Goal: Information Seeking & Learning: Check status

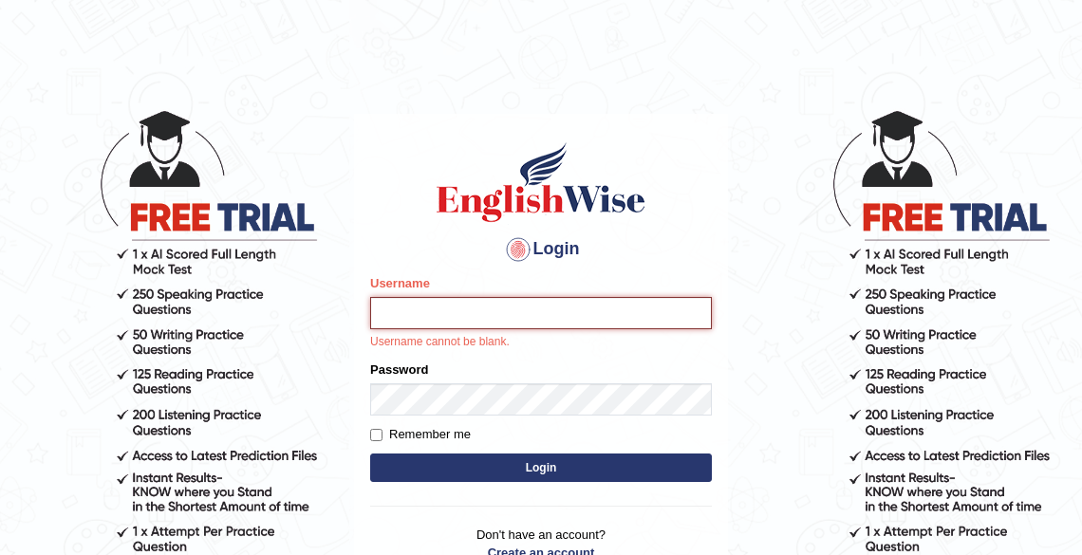
type input "Tshering_Phuntsho2025"
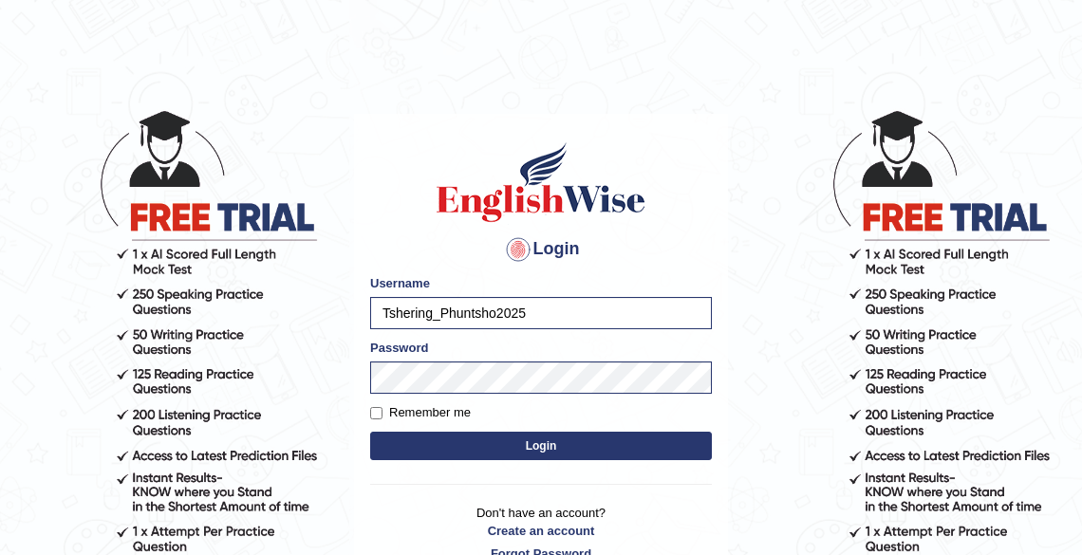
click at [537, 453] on button "Login" at bounding box center [541, 446] width 342 height 28
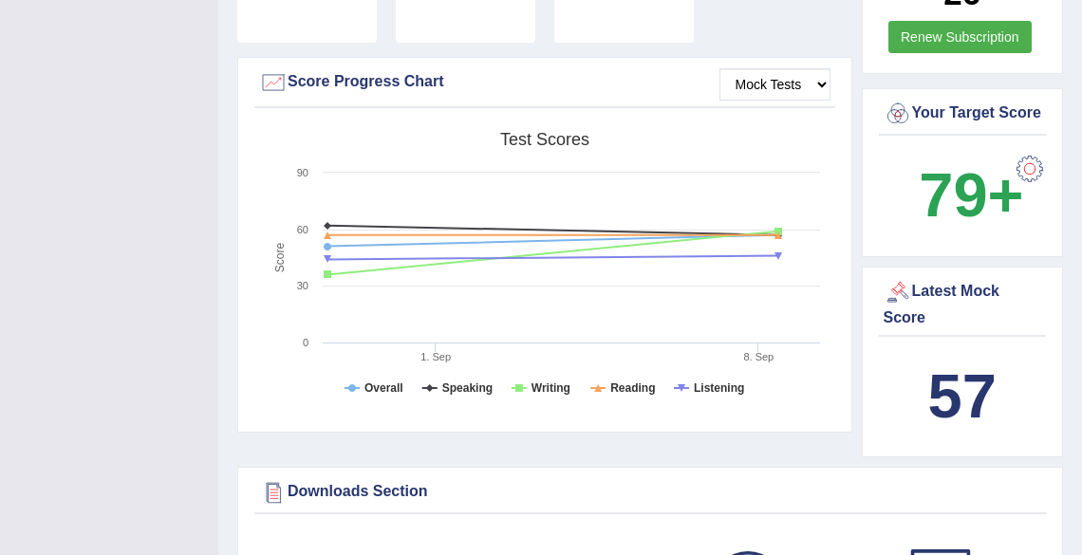
scroll to position [683, 0]
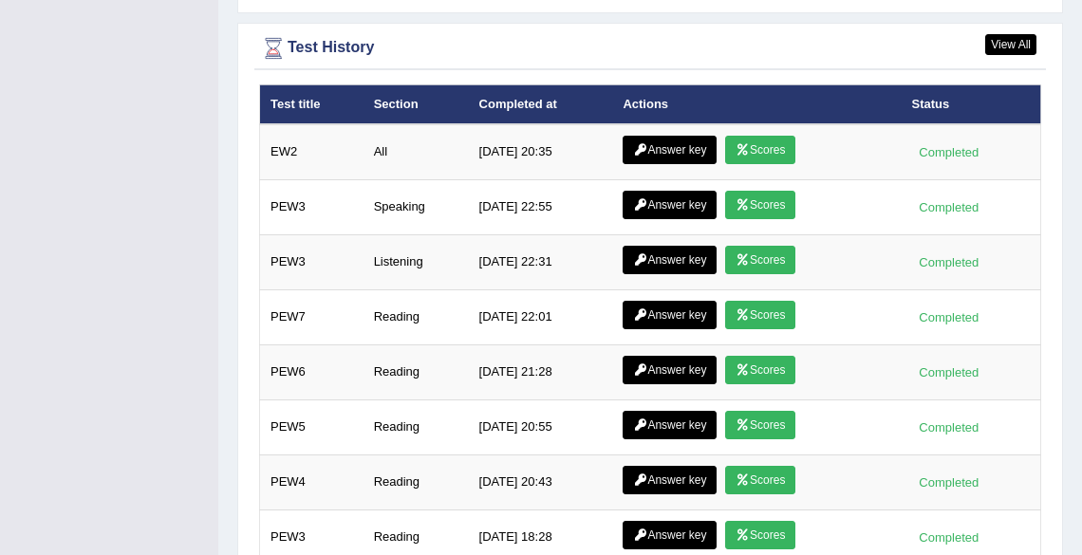
scroll to position [2737, 0]
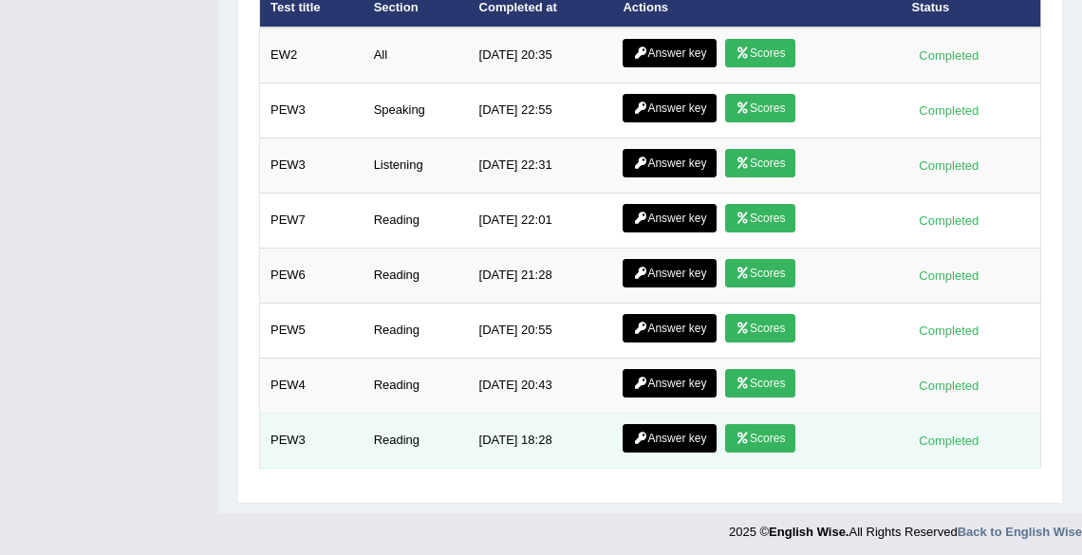
click at [756, 434] on link "Scores" at bounding box center [760, 438] width 70 height 28
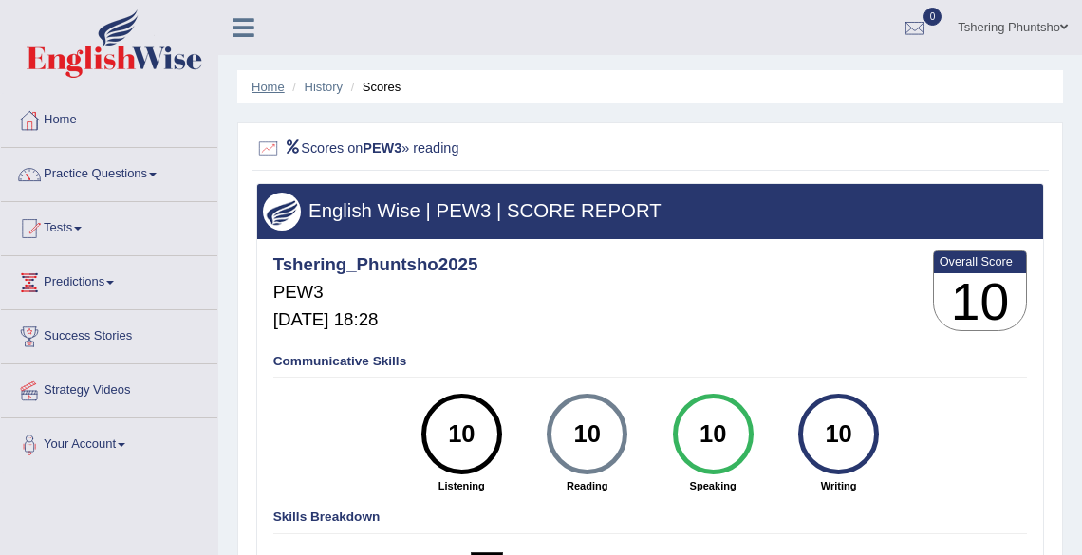
click at [267, 84] on link "Home" at bounding box center [268, 87] width 33 height 14
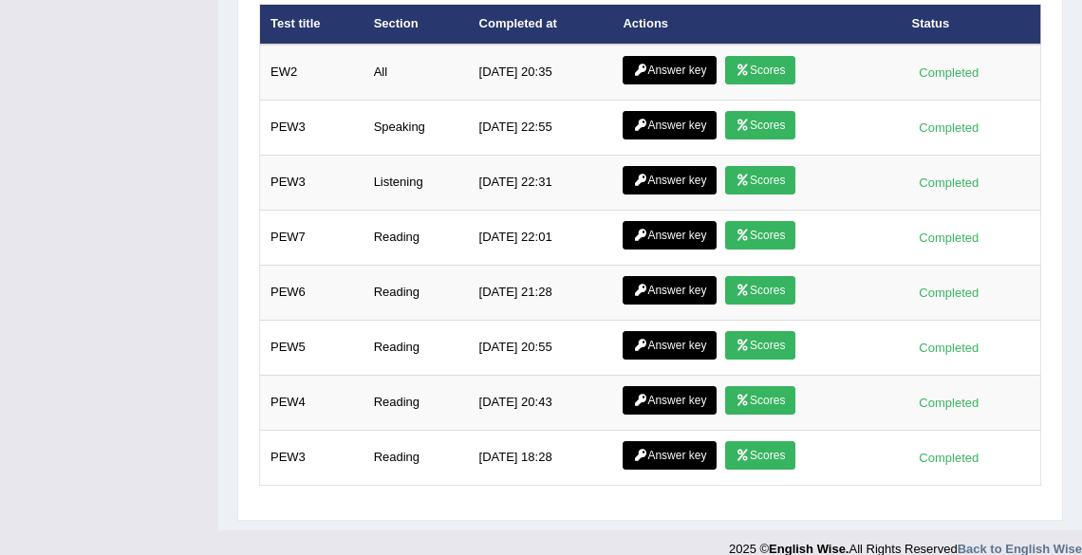
scroll to position [2616, 0]
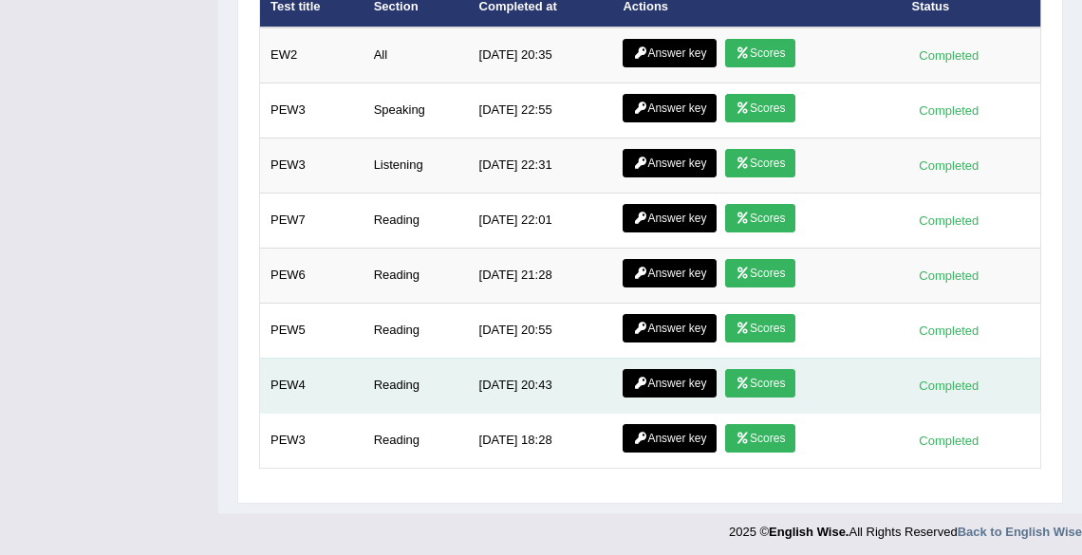
click at [763, 375] on link "Scores" at bounding box center [760, 383] width 70 height 28
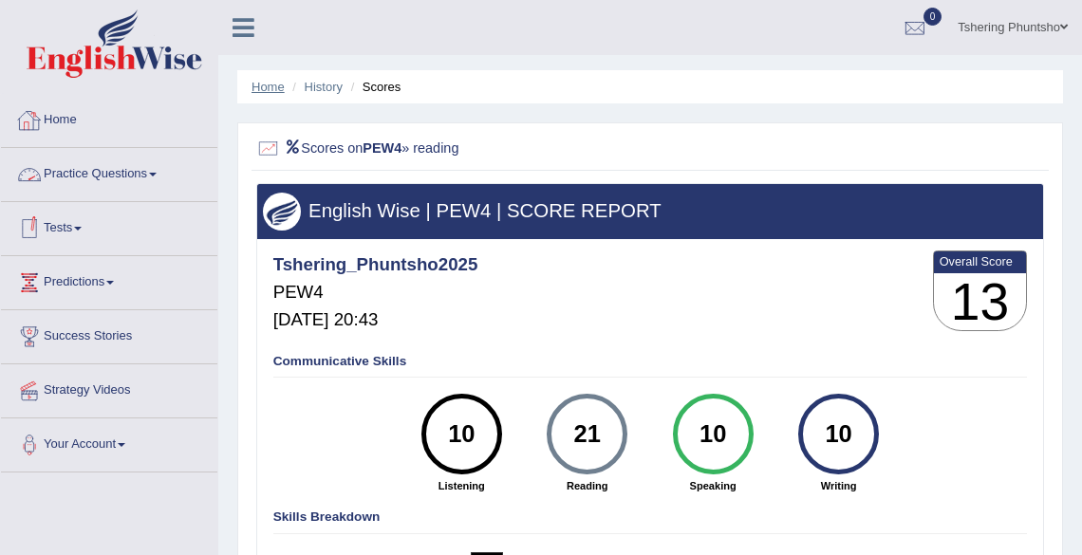
click at [267, 84] on link "Home" at bounding box center [268, 87] width 33 height 14
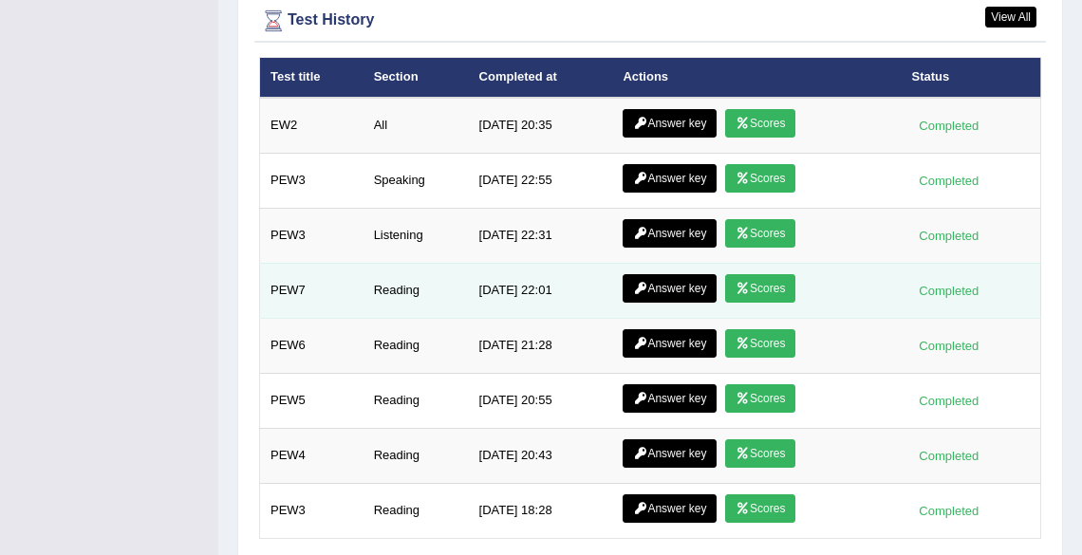
scroll to position [2582, 0]
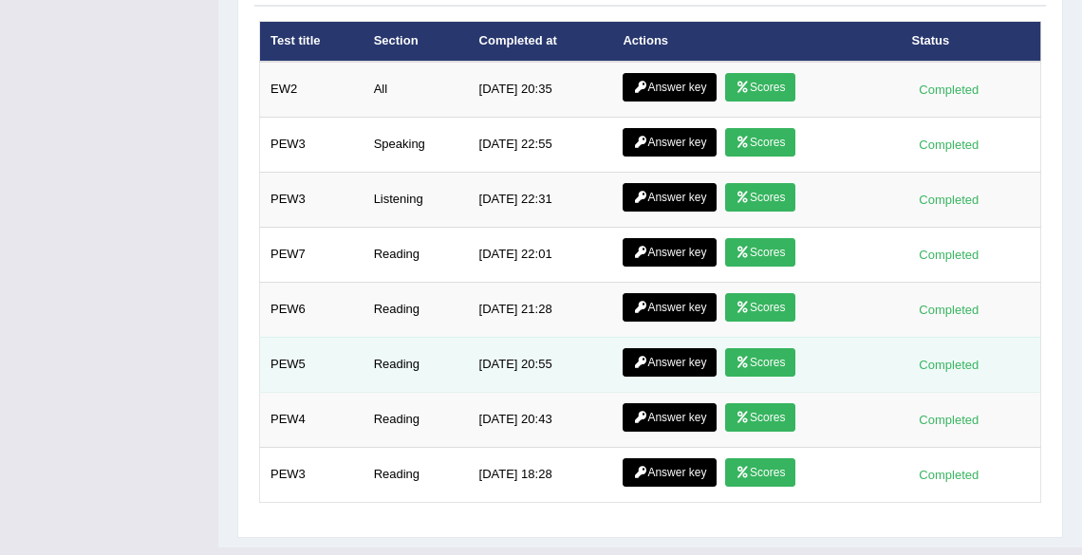
click at [757, 364] on link "Scores" at bounding box center [760, 362] width 70 height 28
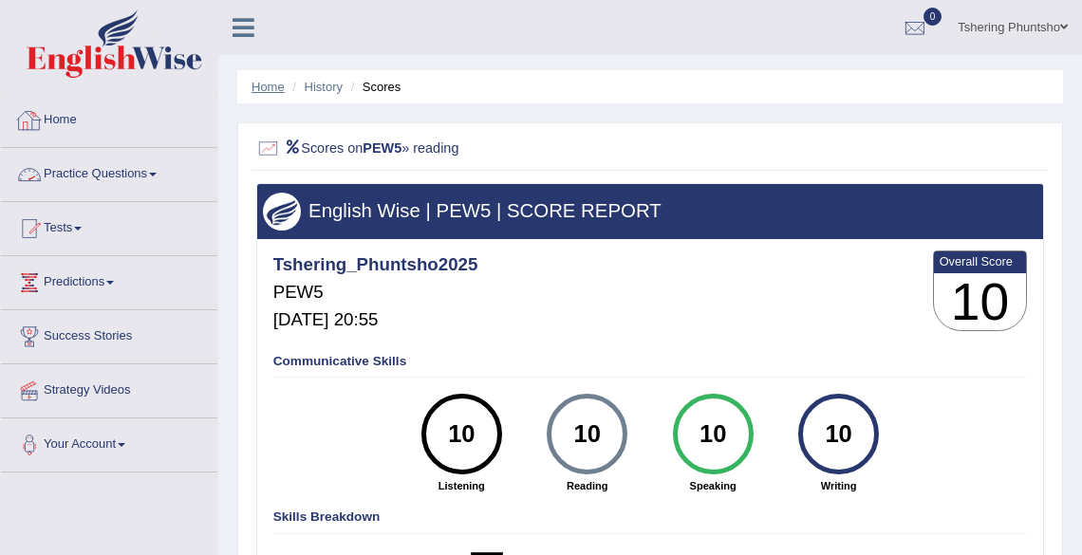
click at [266, 84] on link "Home" at bounding box center [268, 87] width 33 height 14
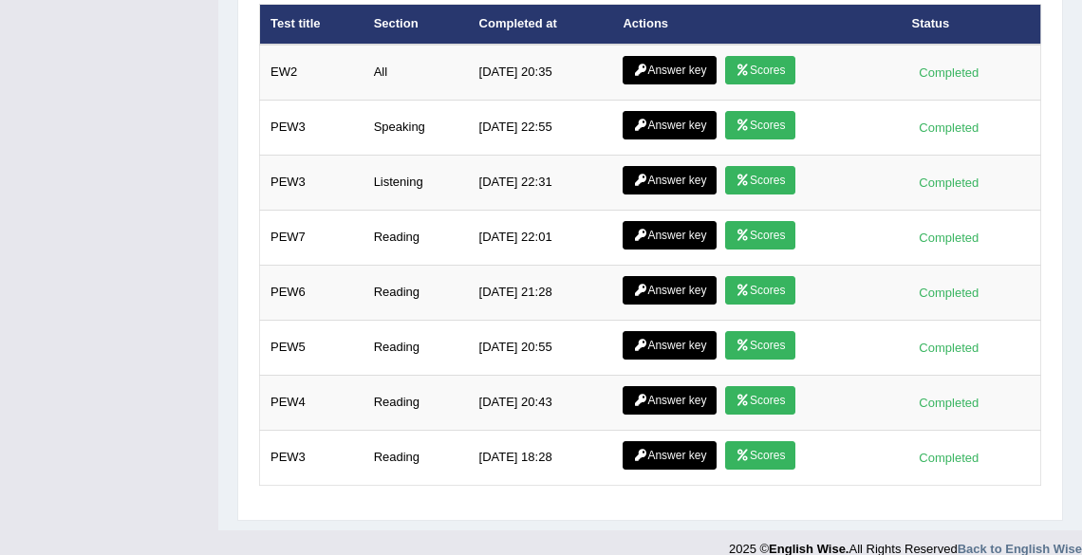
scroll to position [2616, 0]
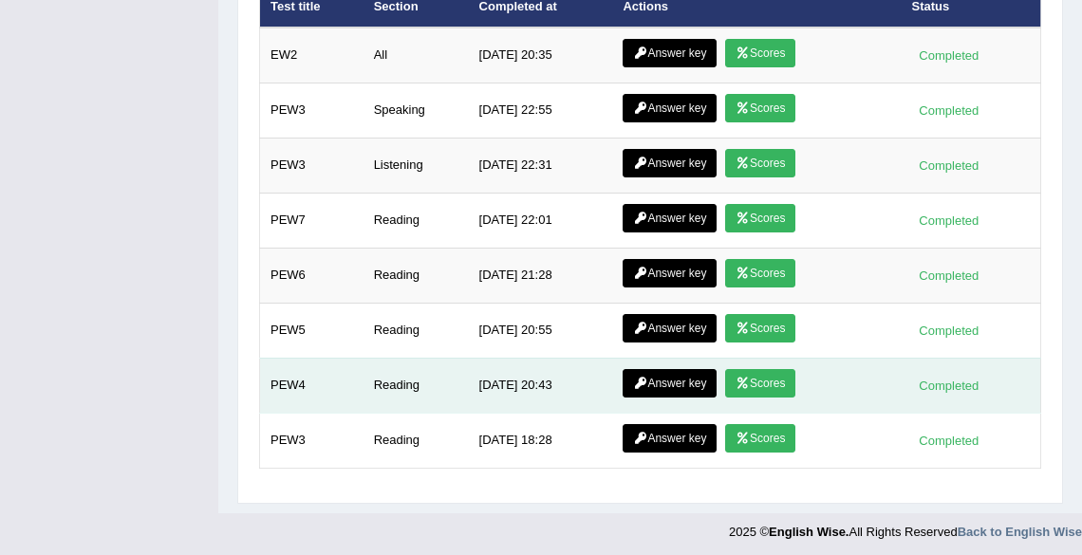
click at [652, 376] on link "Answer key" at bounding box center [670, 383] width 94 height 28
click at [659, 383] on link "Answer key" at bounding box center [670, 383] width 94 height 28
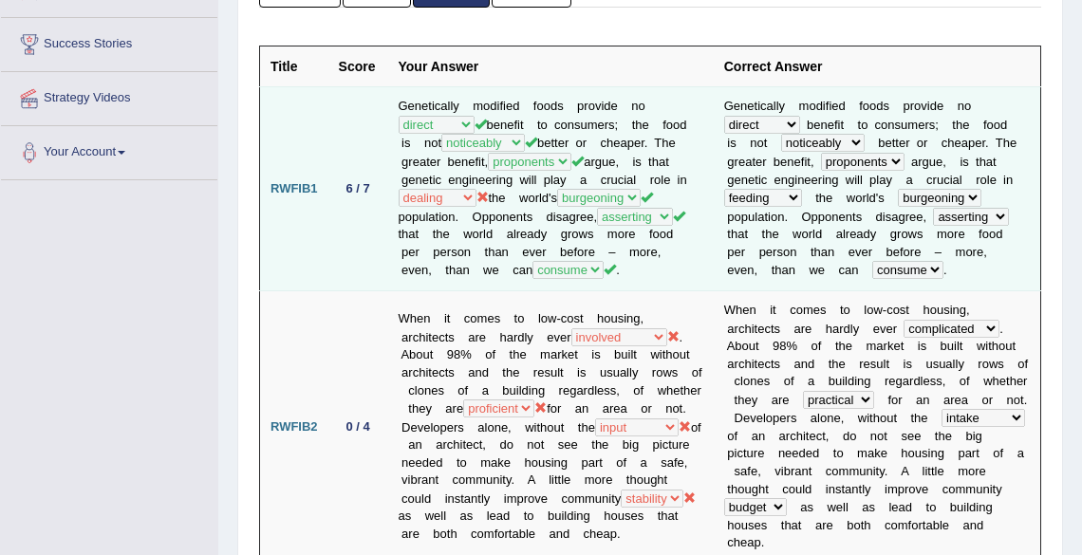
scroll to position [304, 0]
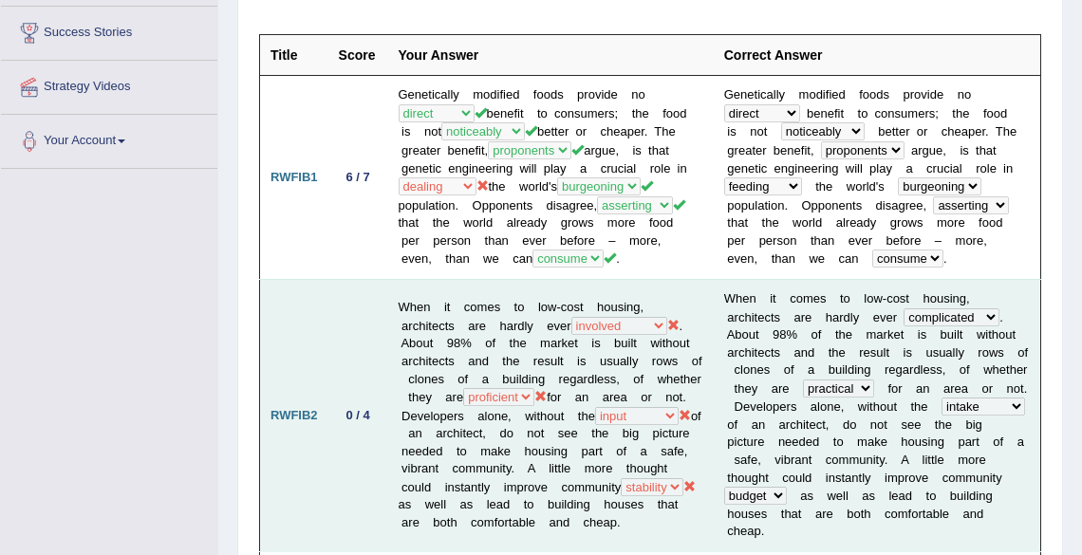
click at [320, 478] on td "RWFIB2" at bounding box center [294, 415] width 68 height 272
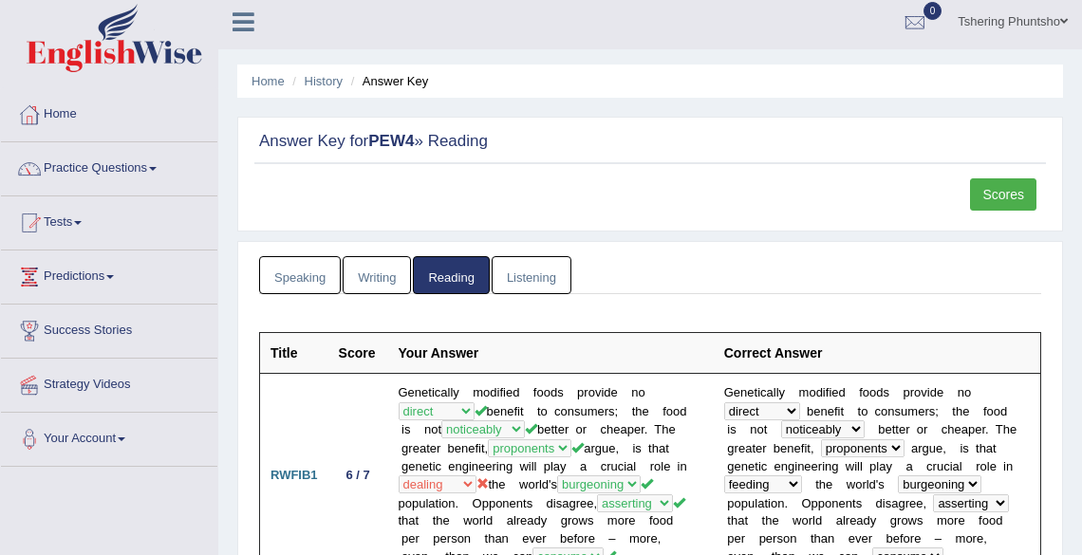
scroll to position [0, 0]
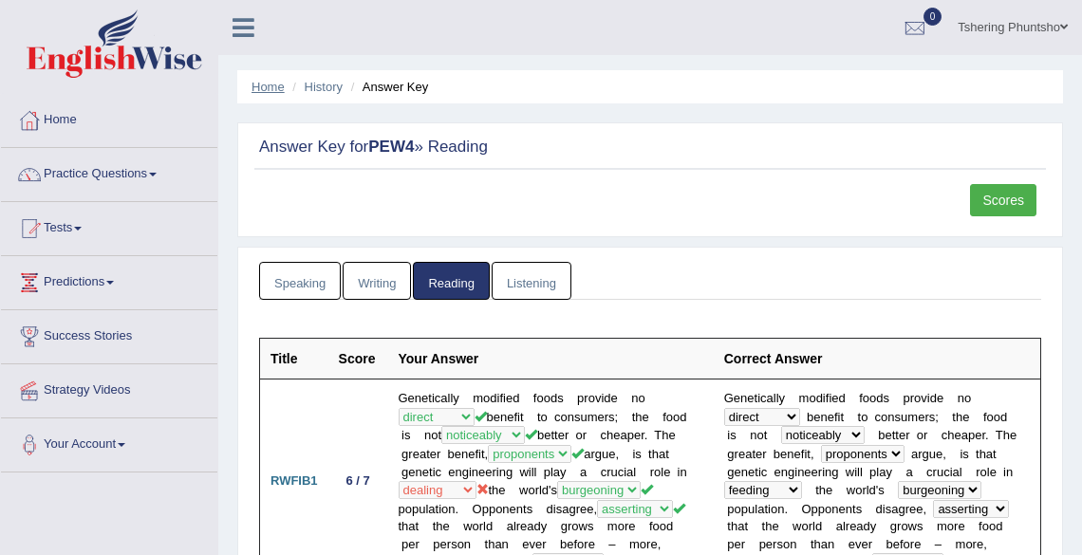
click at [276, 82] on link "Home" at bounding box center [268, 87] width 33 height 14
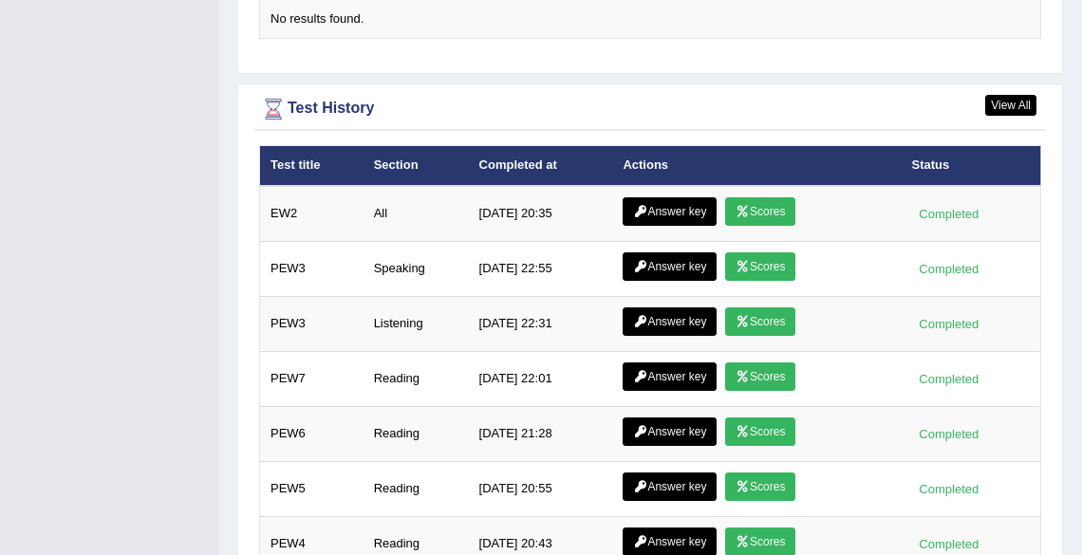
scroll to position [2616, 0]
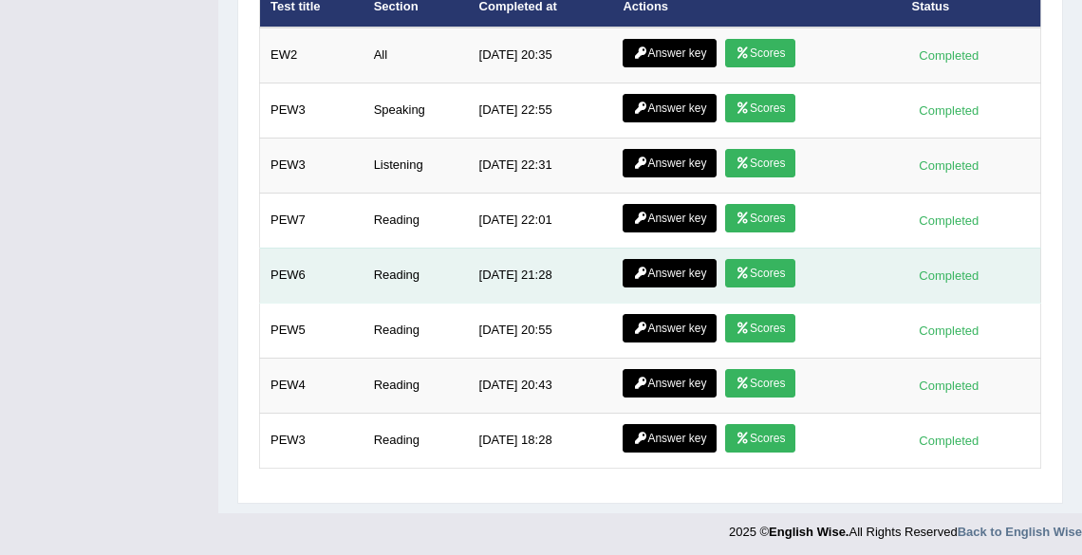
click at [761, 270] on link "Scores" at bounding box center [760, 273] width 70 height 28
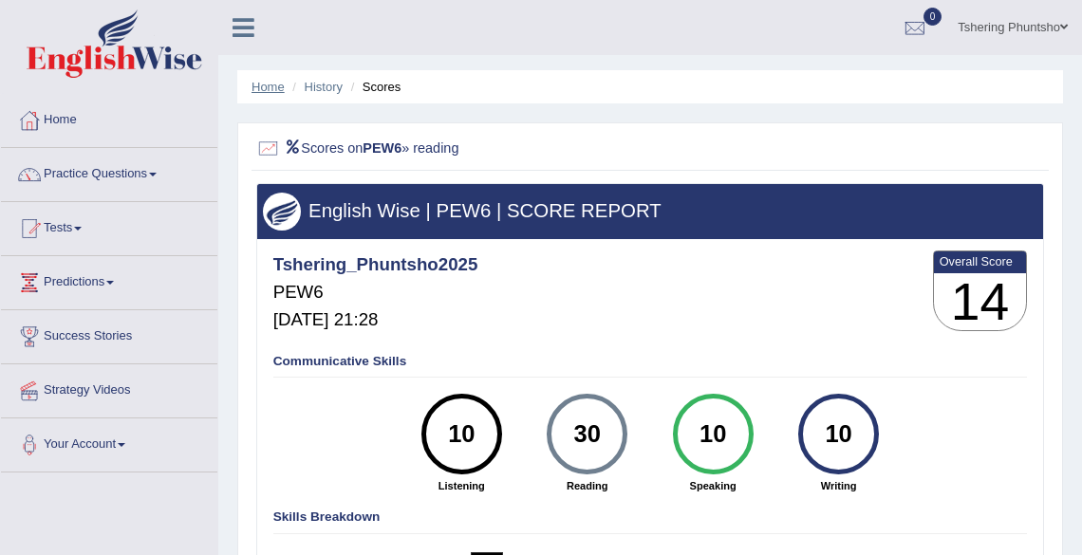
click at [260, 83] on link "Home" at bounding box center [268, 87] width 33 height 14
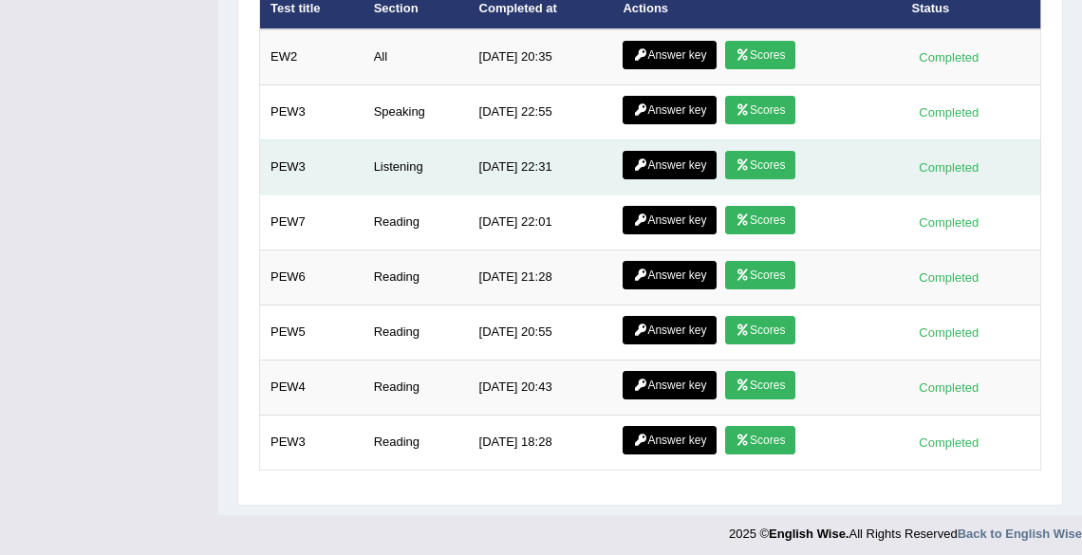
scroll to position [2616, 0]
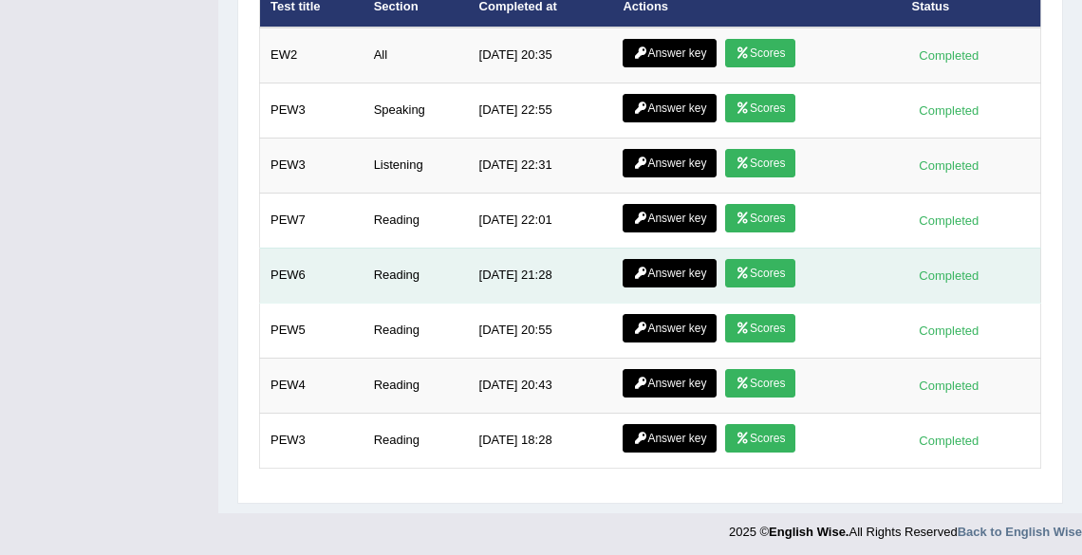
click at [641, 268] on icon at bounding box center [640, 273] width 14 height 11
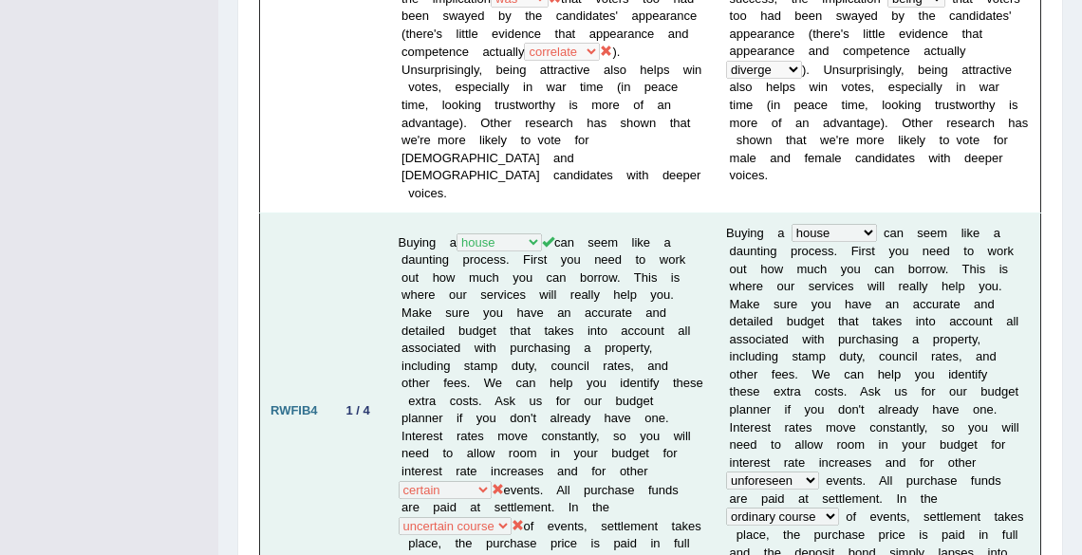
scroll to position [1595, 0]
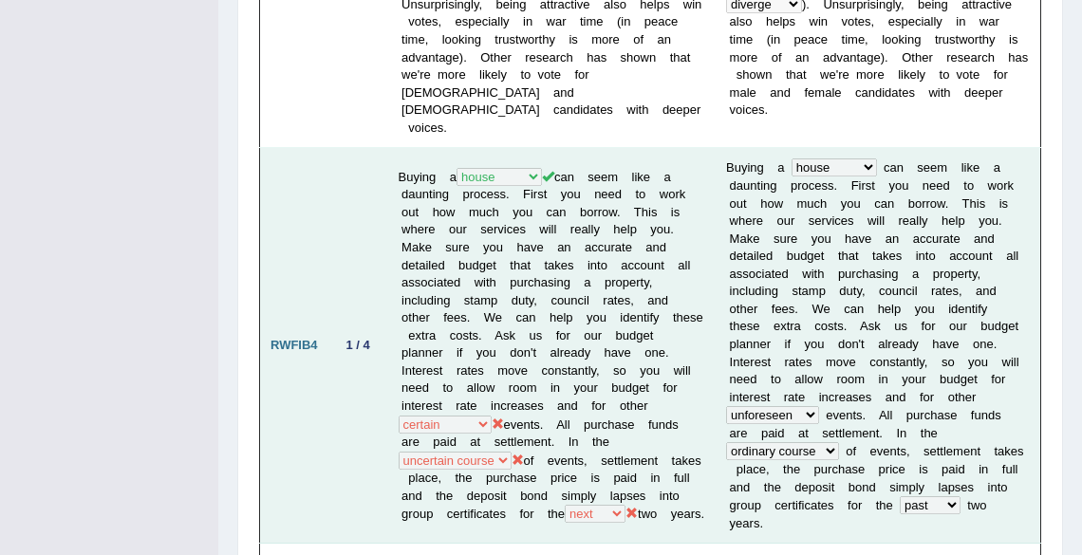
click at [359, 418] on td "1 / 4" at bounding box center [358, 346] width 60 height 396
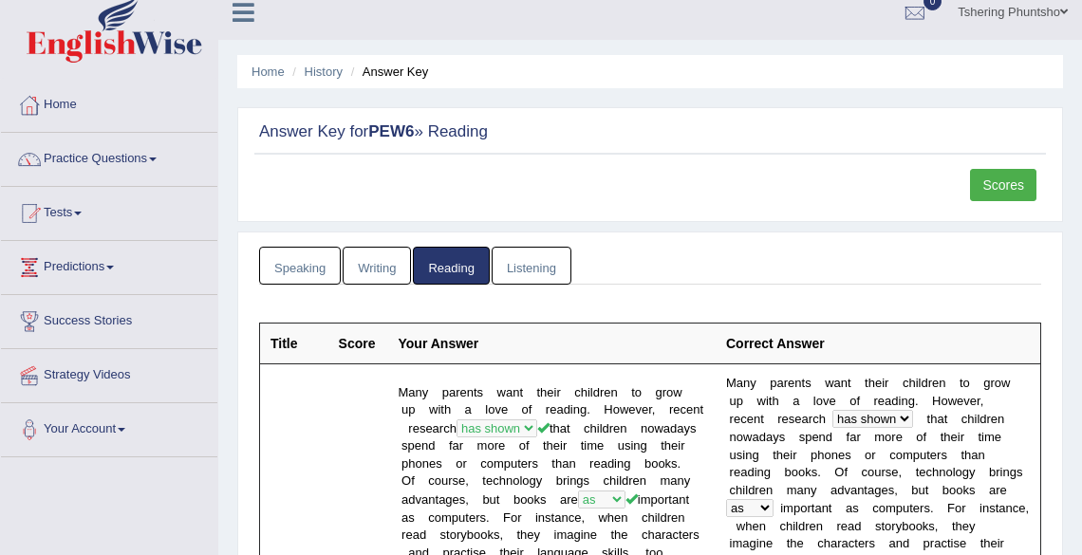
scroll to position [0, 0]
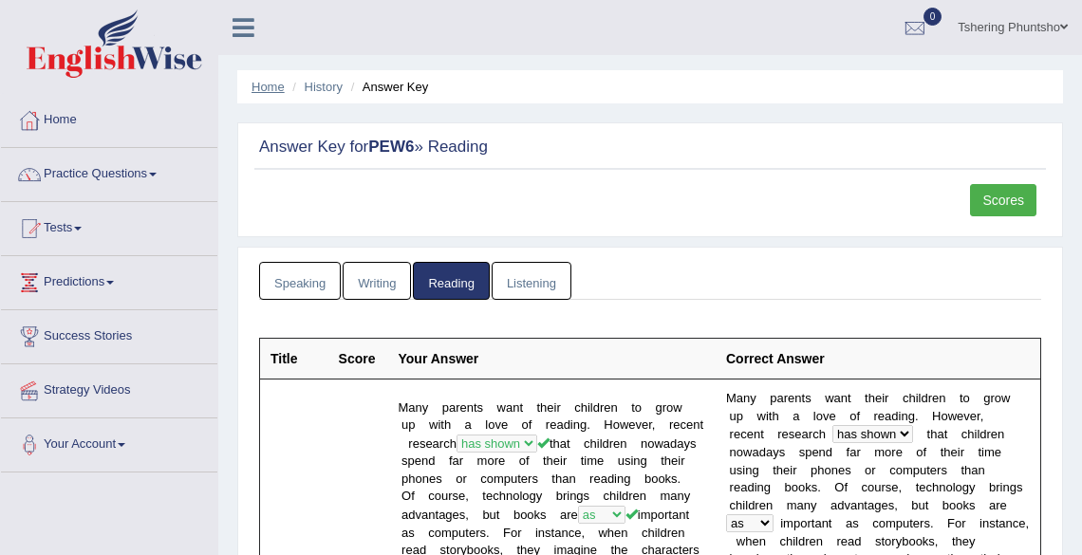
click at [264, 84] on link "Home" at bounding box center [268, 87] width 33 height 14
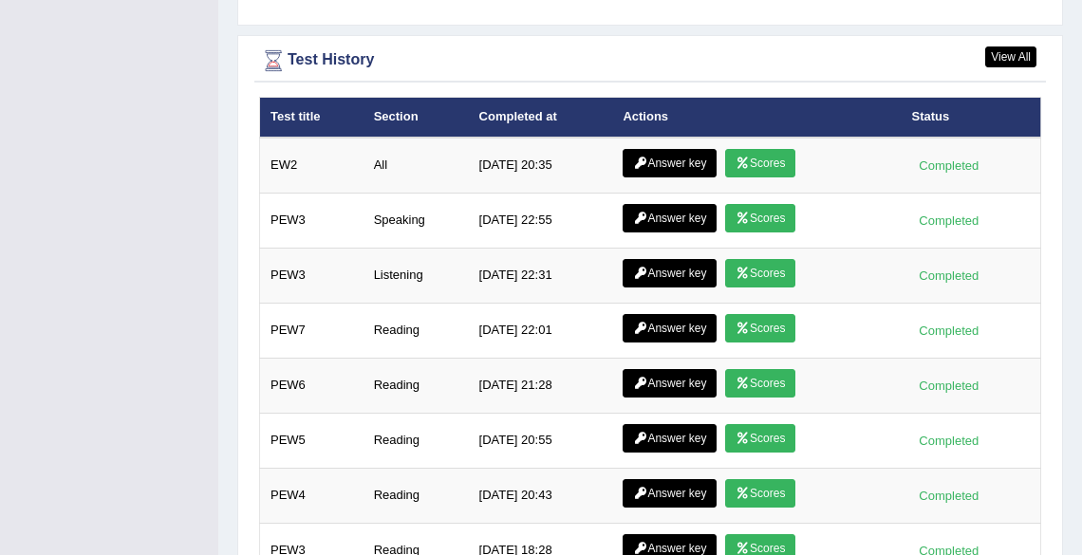
scroll to position [2616, 0]
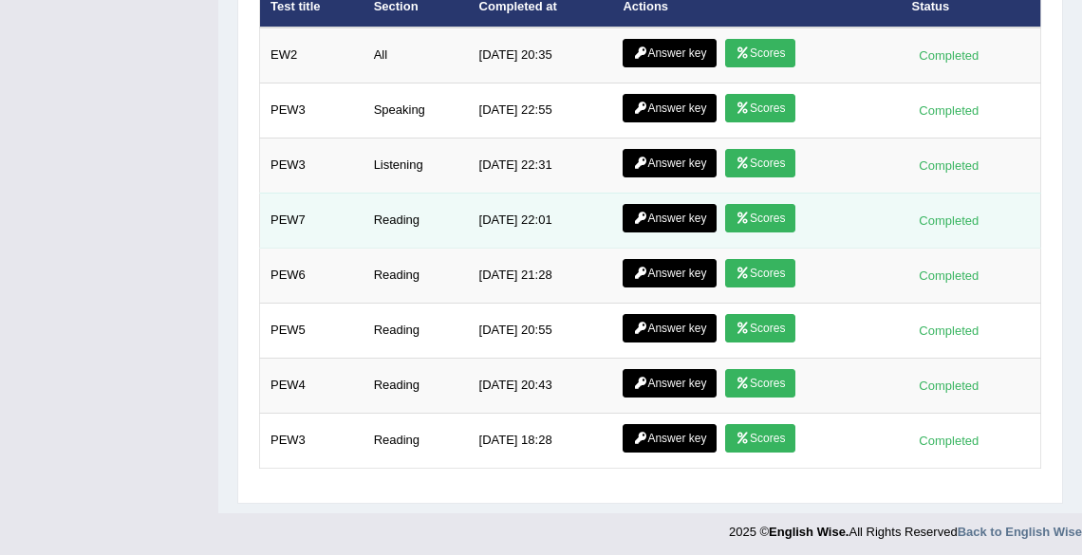
click at [754, 211] on link "Scores" at bounding box center [760, 218] width 70 height 28
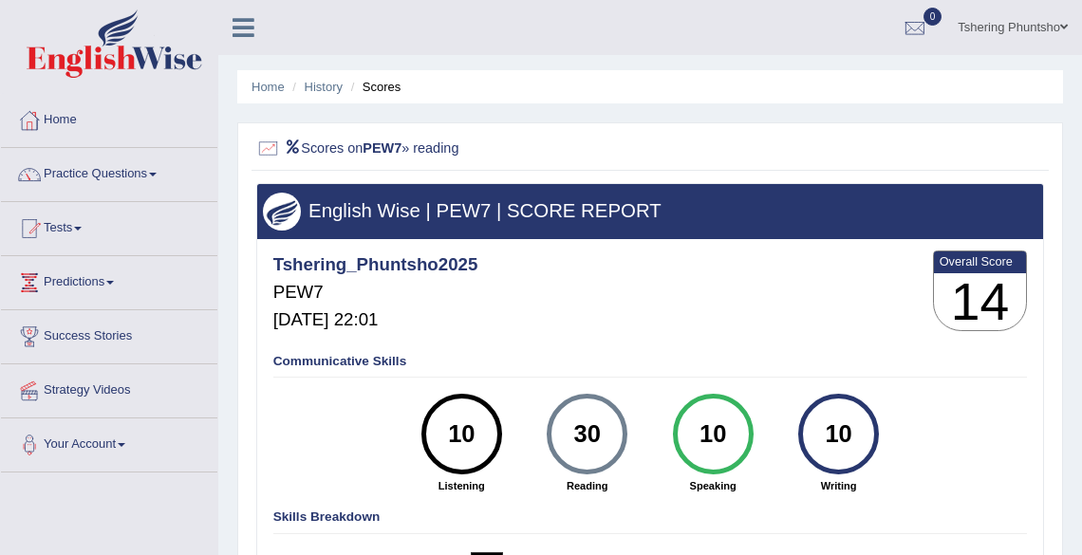
click at [261, 78] on li "Home" at bounding box center [268, 87] width 33 height 18
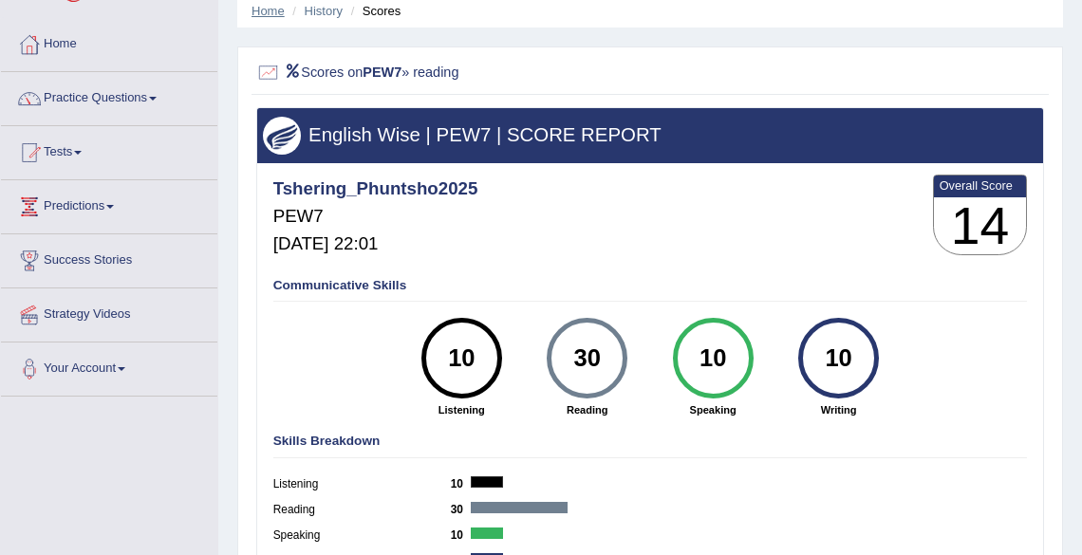
click at [265, 8] on link "Home" at bounding box center [268, 11] width 33 height 14
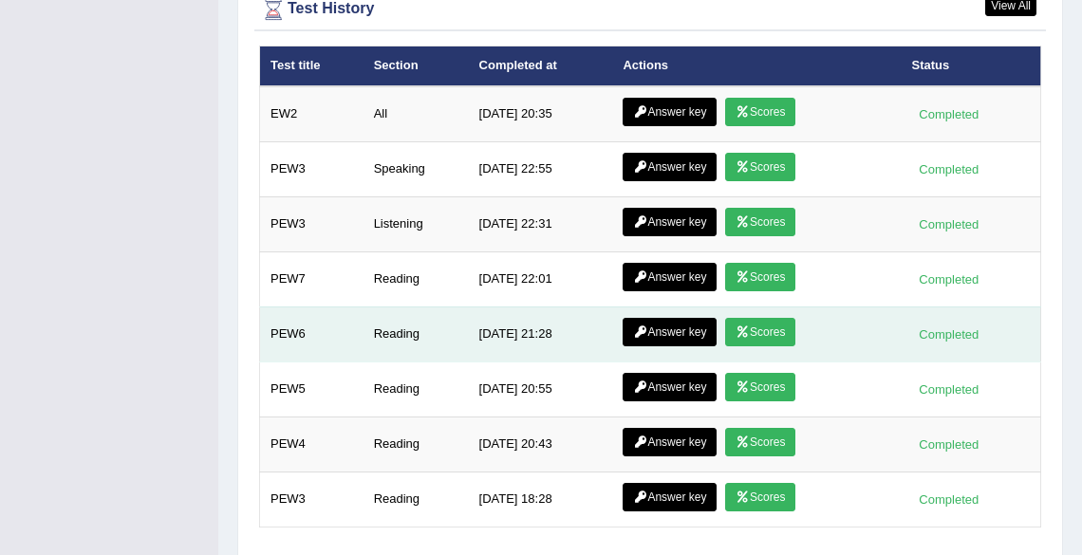
scroll to position [2582, 0]
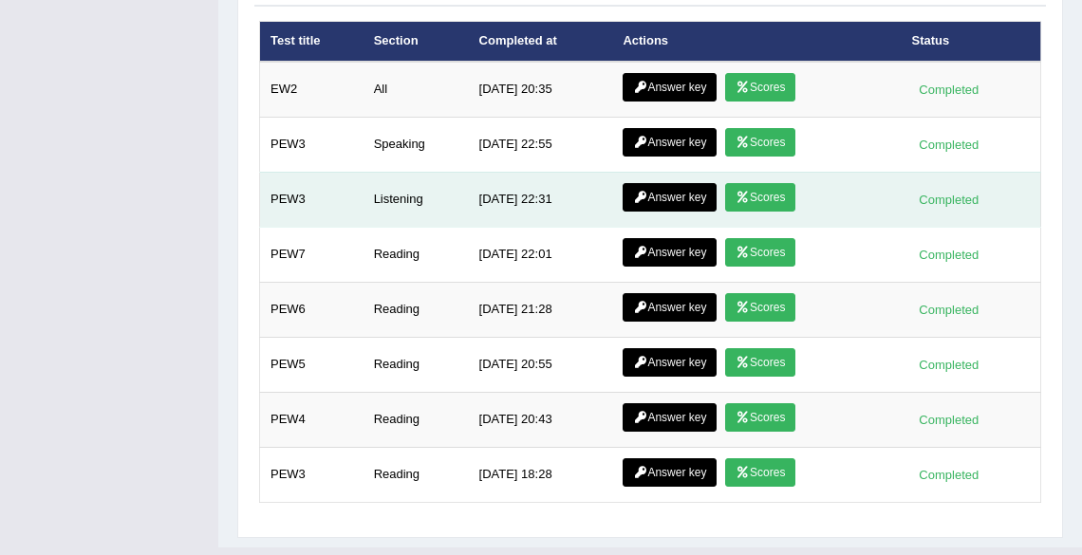
click at [753, 201] on link "Scores" at bounding box center [760, 197] width 70 height 28
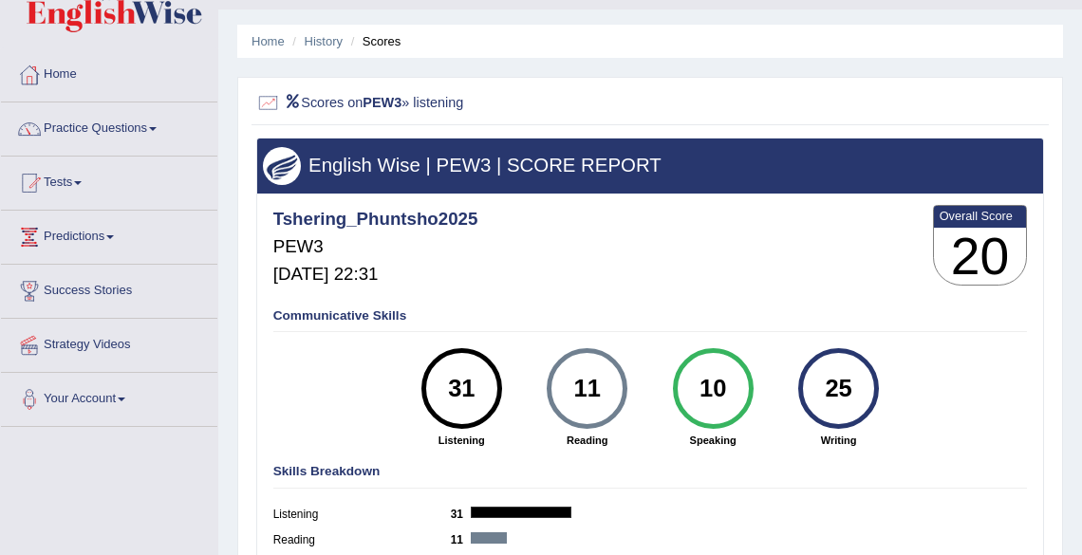
scroll to position [76, 0]
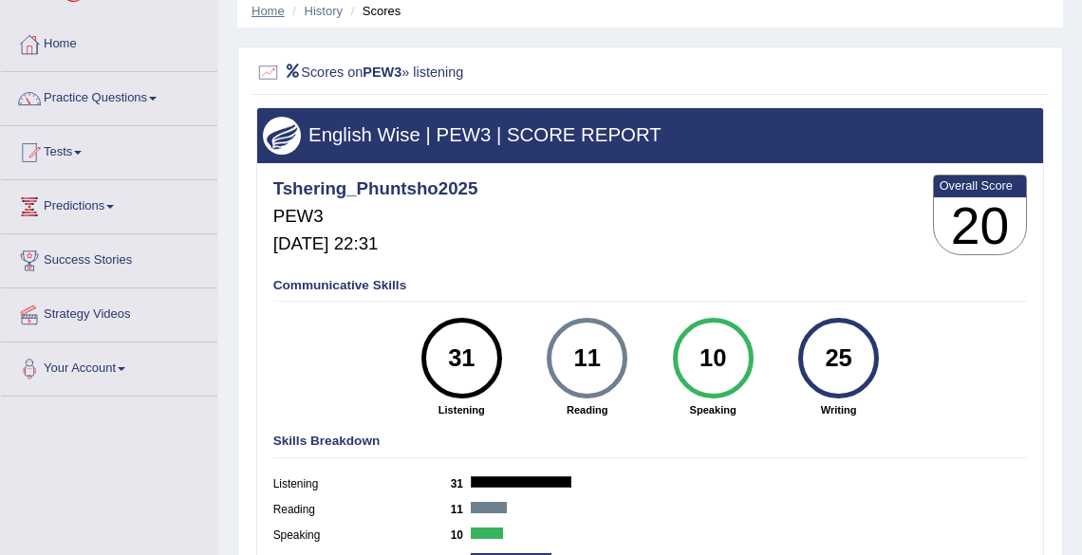
click at [260, 16] on link "Home" at bounding box center [268, 11] width 33 height 14
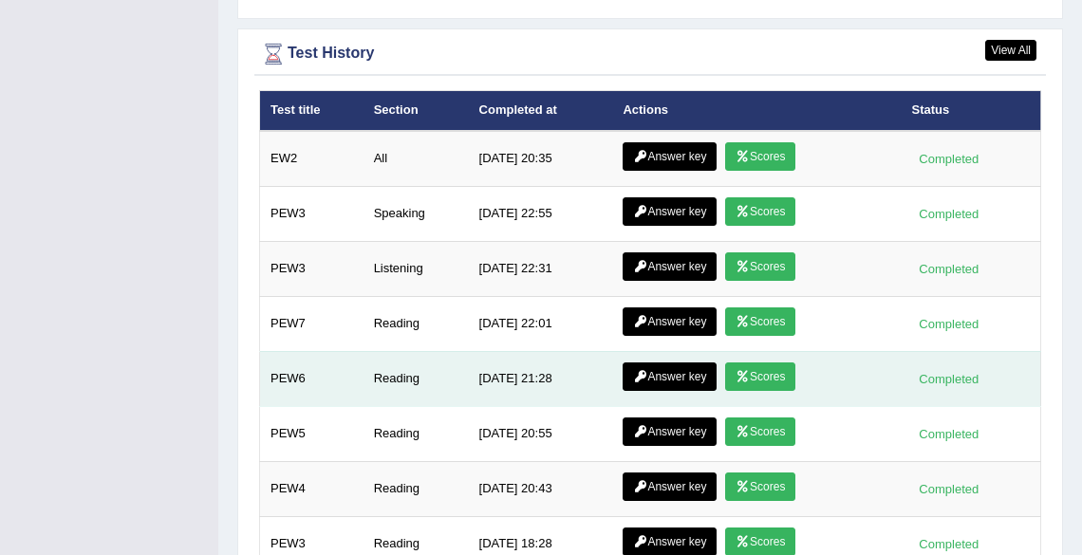
scroll to position [2616, 0]
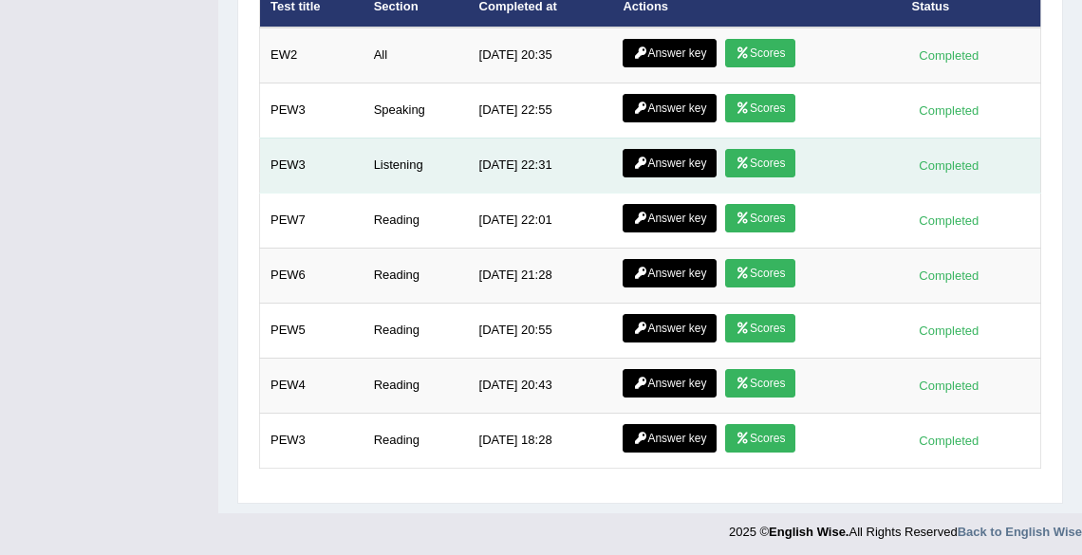
click at [651, 163] on link "Answer key" at bounding box center [670, 163] width 94 height 28
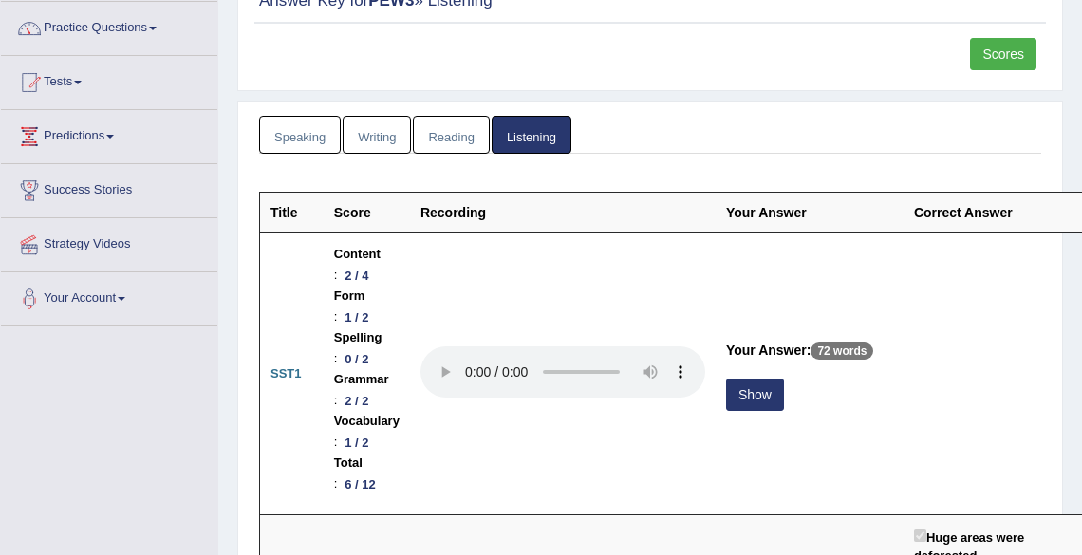
scroll to position [152, 0]
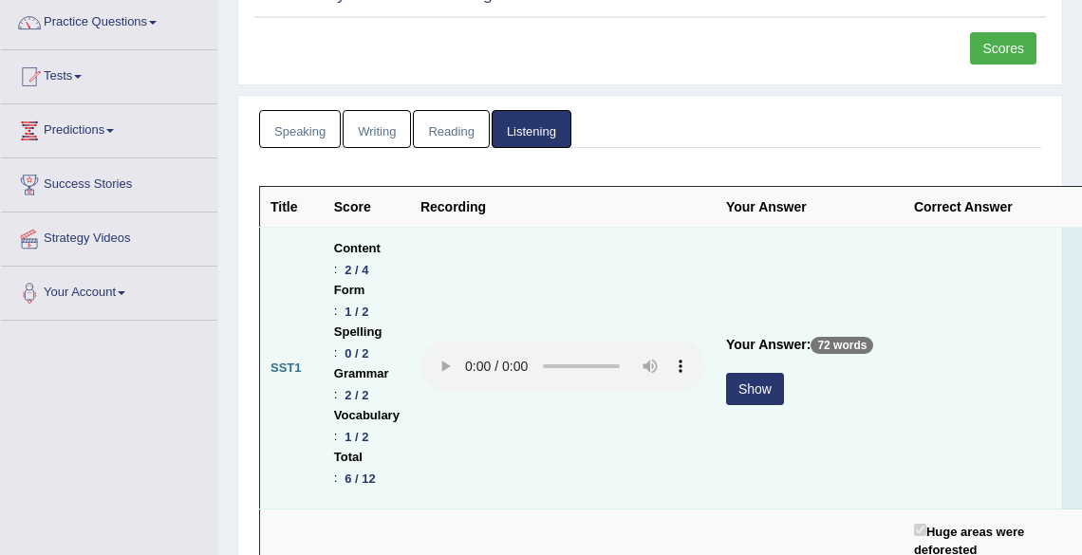
click at [741, 382] on button "Show" at bounding box center [755, 389] width 58 height 32
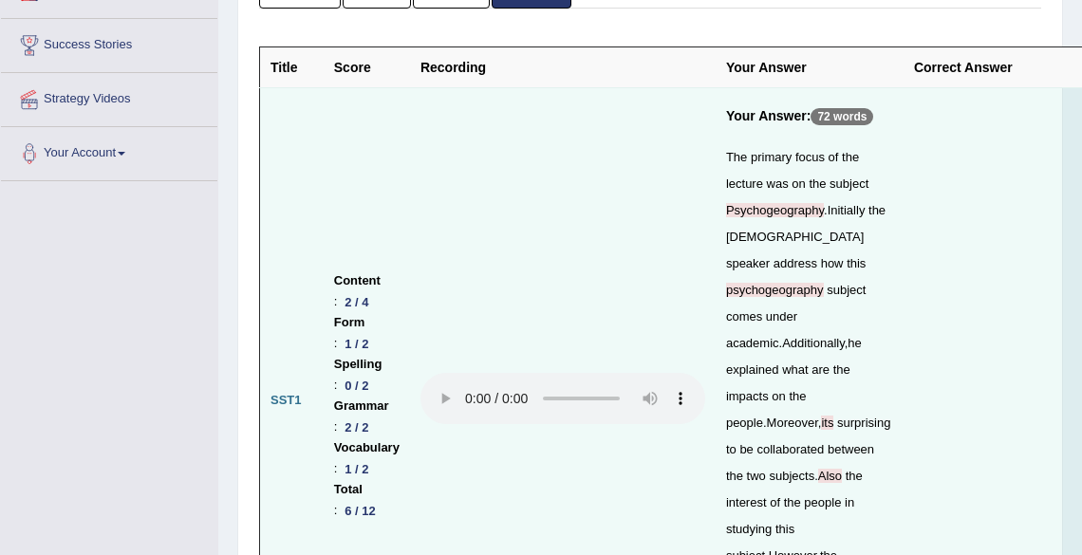
scroll to position [304, 0]
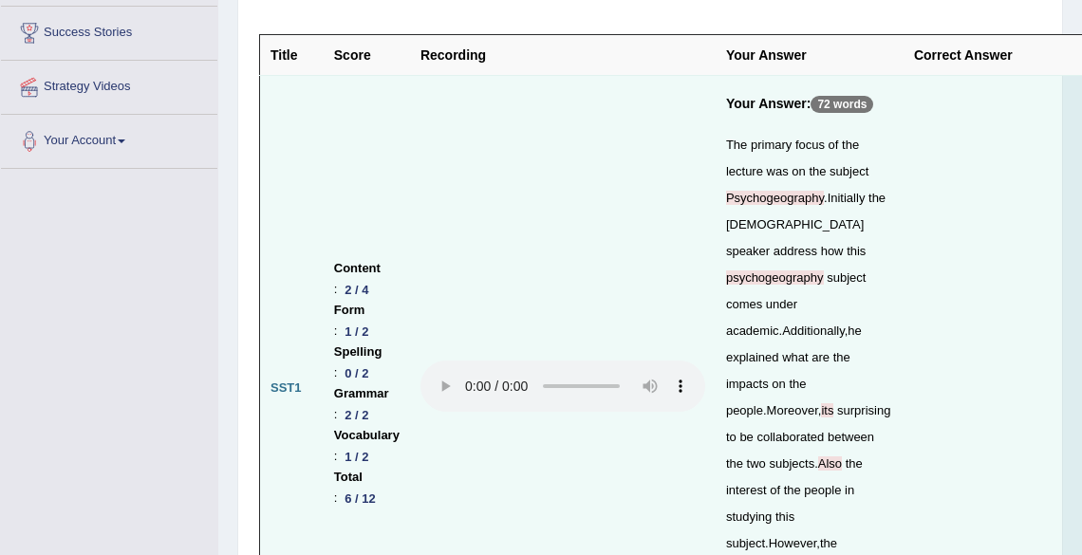
click at [463, 397] on td at bounding box center [563, 388] width 306 height 625
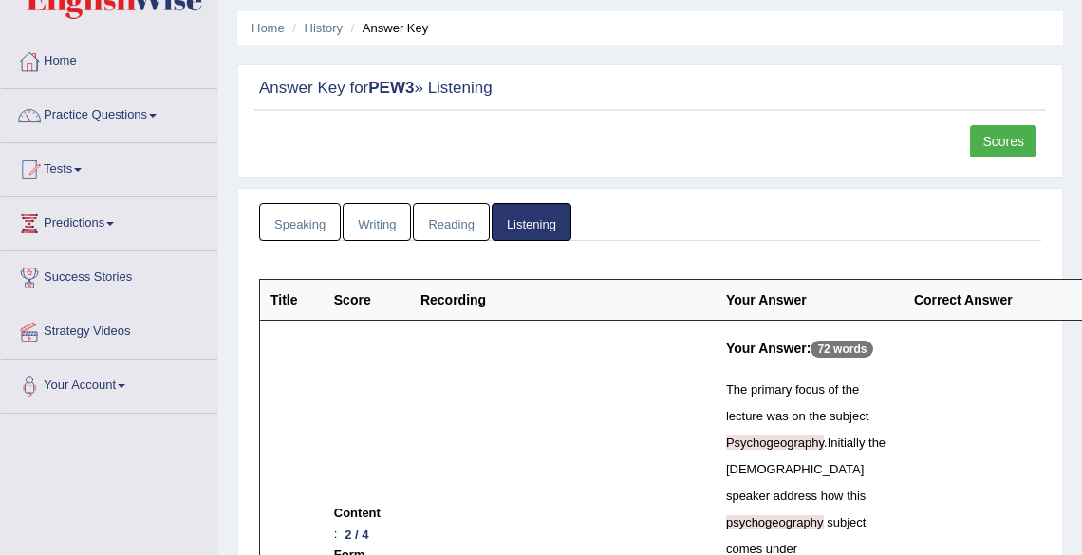
scroll to position [0, 0]
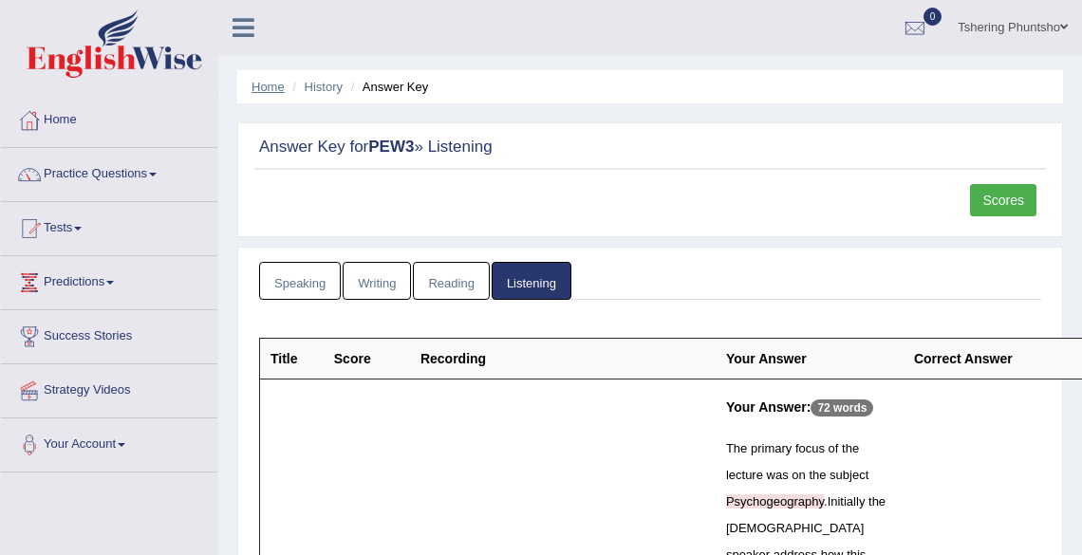
click at [271, 85] on link "Home" at bounding box center [268, 87] width 33 height 14
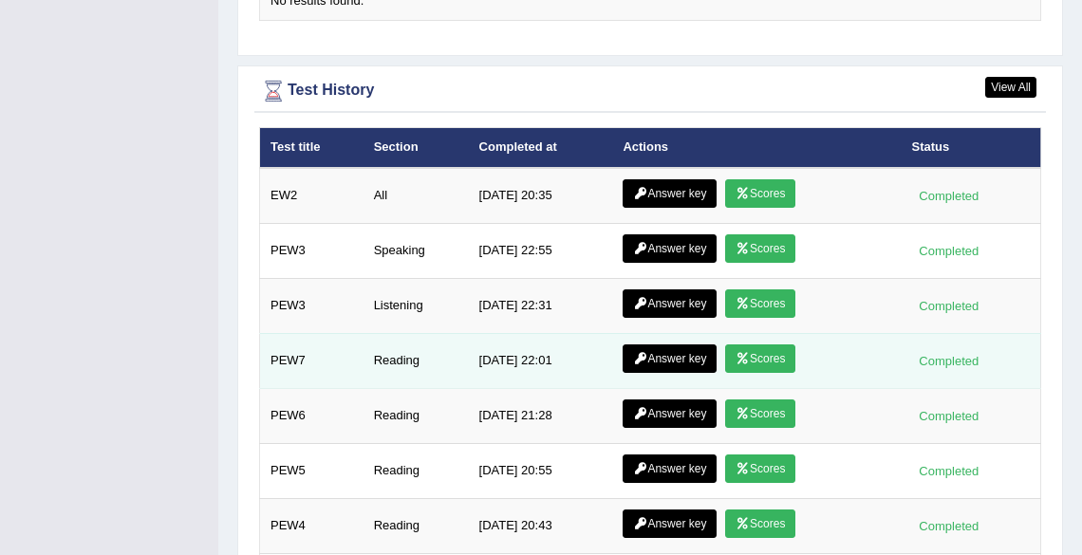
scroll to position [2506, 0]
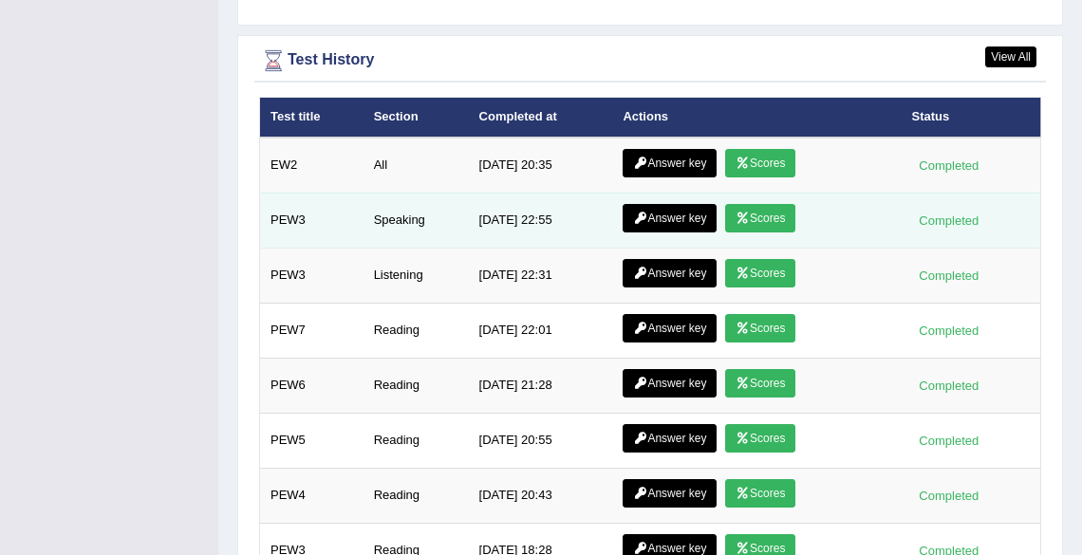
click at [766, 228] on link "Scores" at bounding box center [760, 218] width 70 height 28
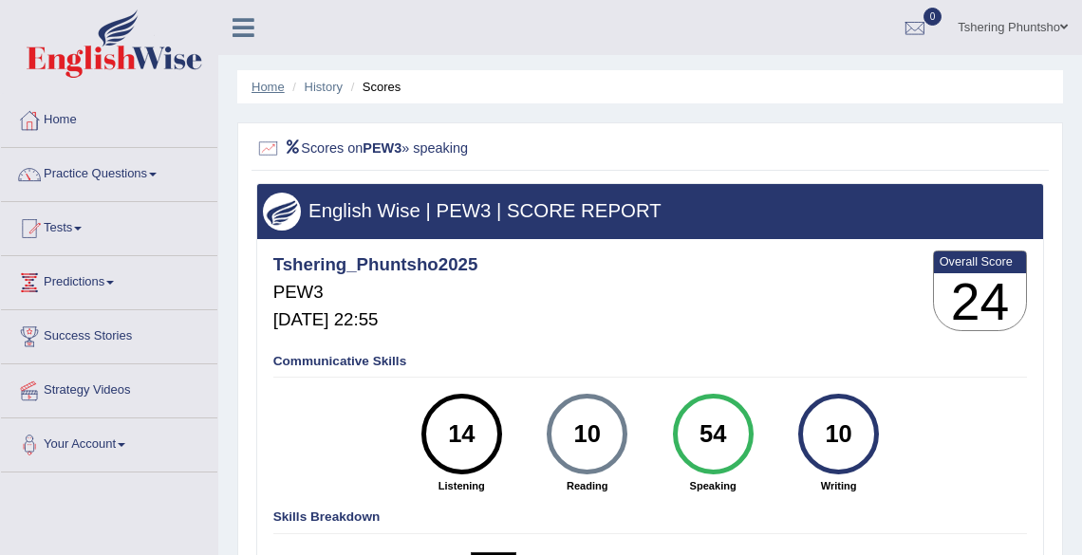
click at [257, 83] on link "Home" at bounding box center [268, 87] width 33 height 14
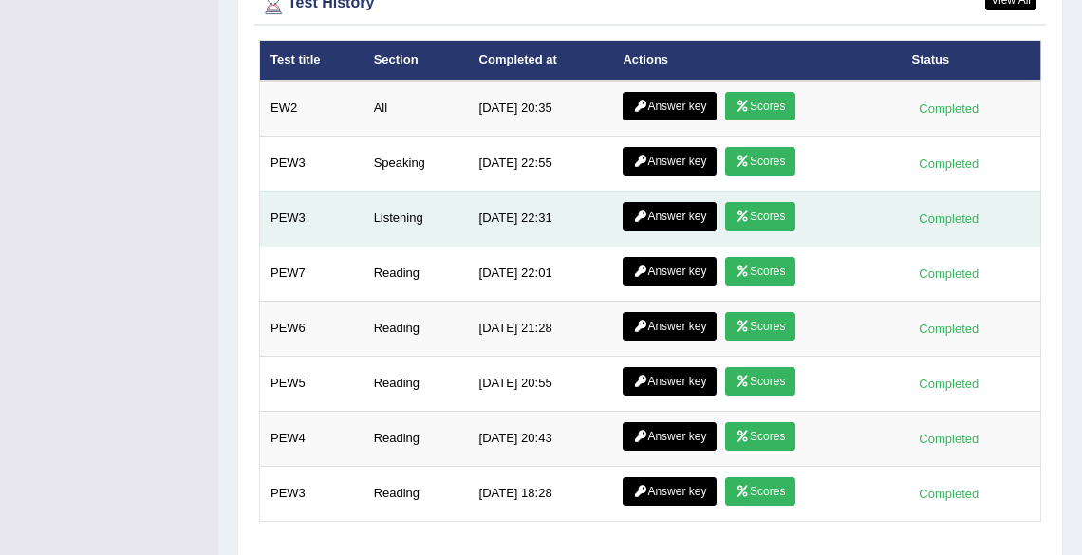
scroll to position [2616, 0]
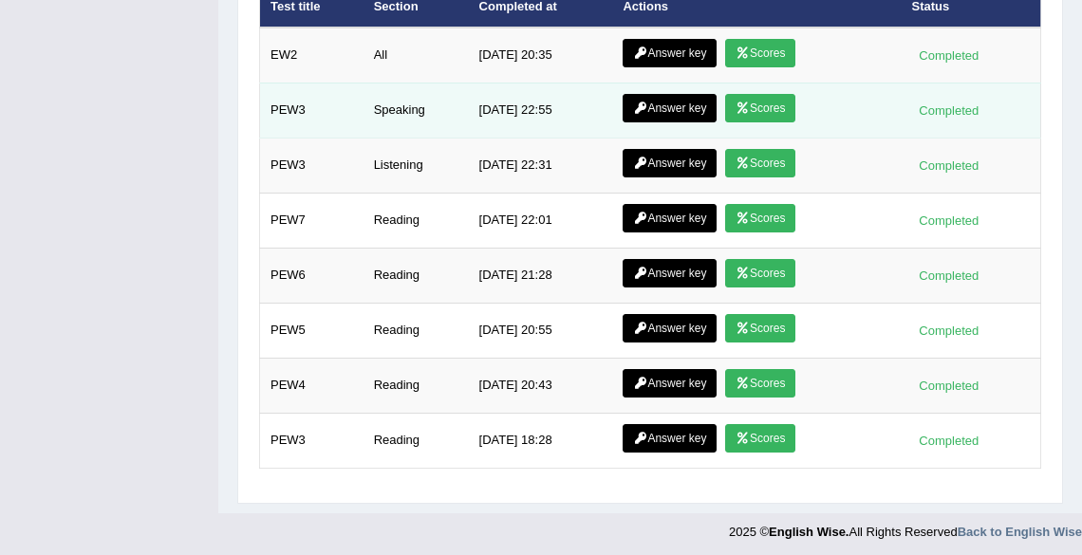
click at [644, 109] on icon at bounding box center [640, 108] width 14 height 11
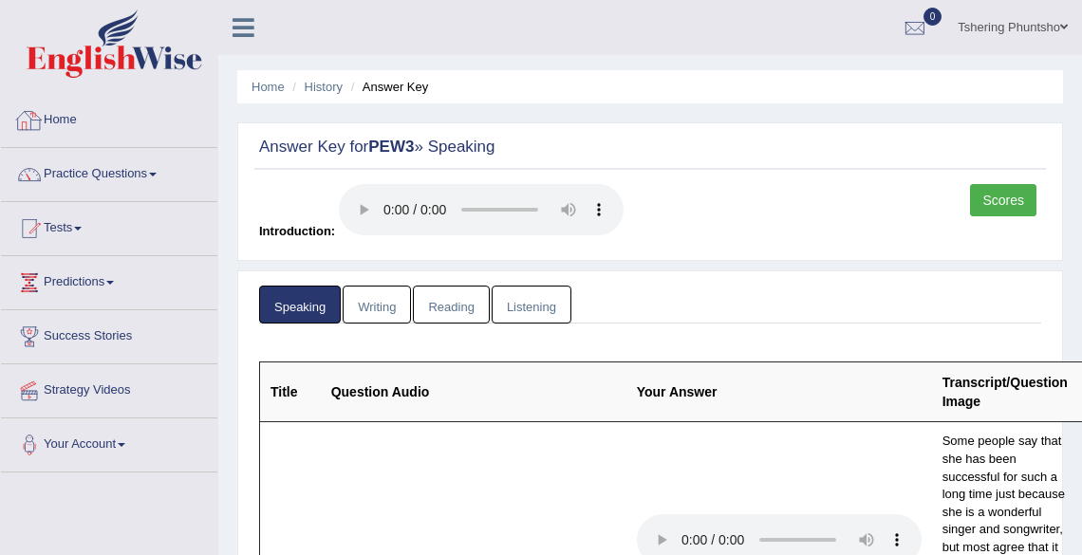
click at [272, 79] on li "Home" at bounding box center [268, 87] width 33 height 18
click at [270, 91] on li "Home" at bounding box center [268, 87] width 33 height 18
click at [260, 85] on link "Home" at bounding box center [268, 87] width 33 height 14
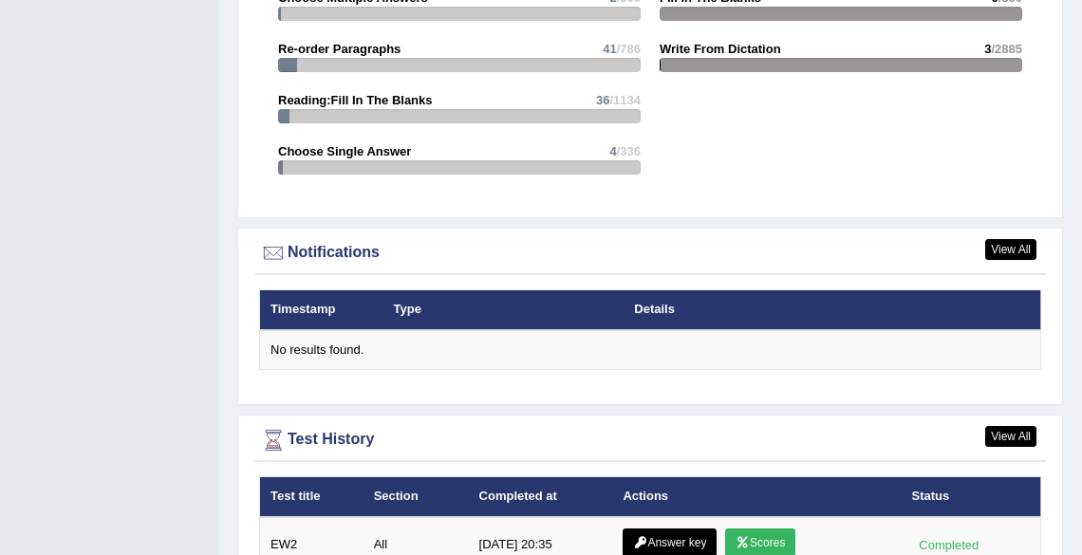
scroll to position [2202, 0]
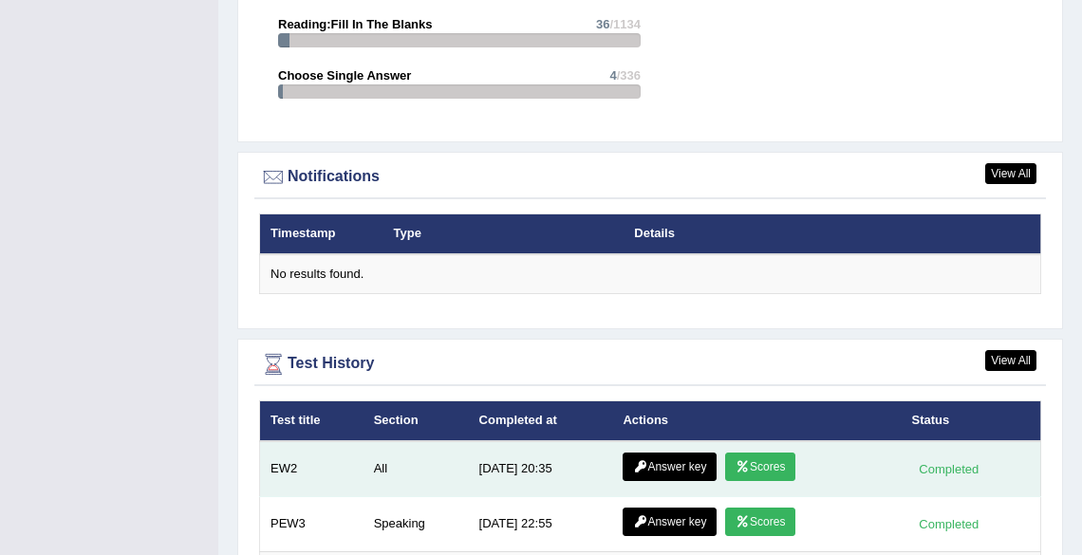
click at [648, 463] on link "Answer key" at bounding box center [670, 467] width 94 height 28
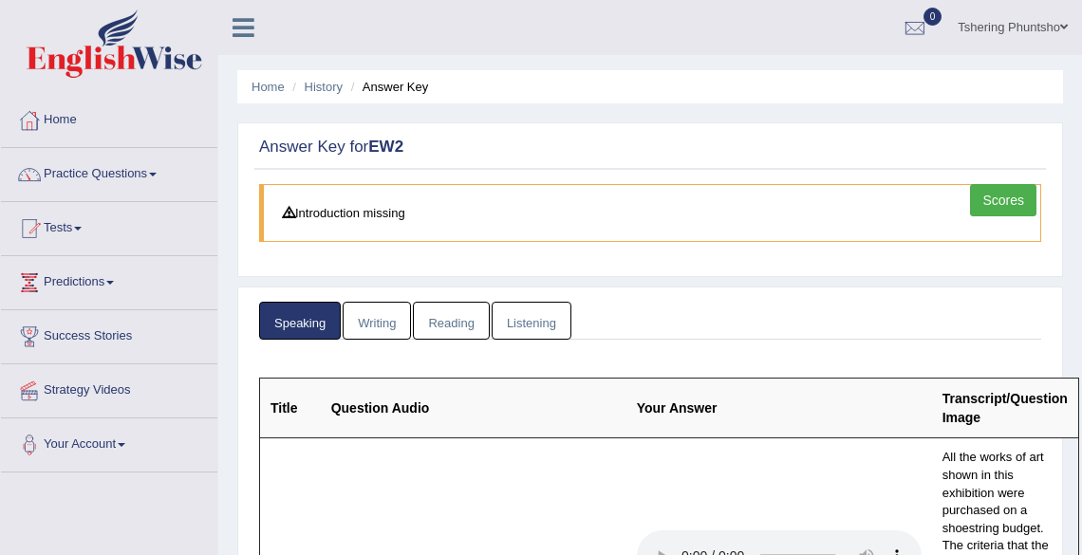
click at [1016, 204] on link "Scores" at bounding box center [1003, 200] width 66 height 32
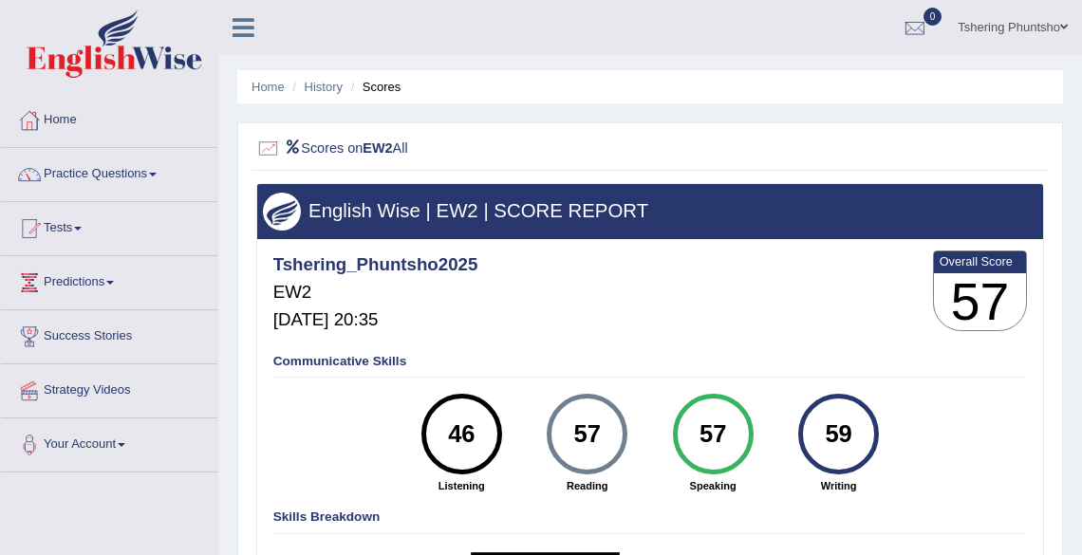
click at [753, 294] on div "Tshering_Phuntsho2025 EW2 Sep 8, 2025, 20:35 Overall Score 57" at bounding box center [650, 295] width 762 height 96
click at [257, 85] on link "Home" at bounding box center [268, 87] width 33 height 14
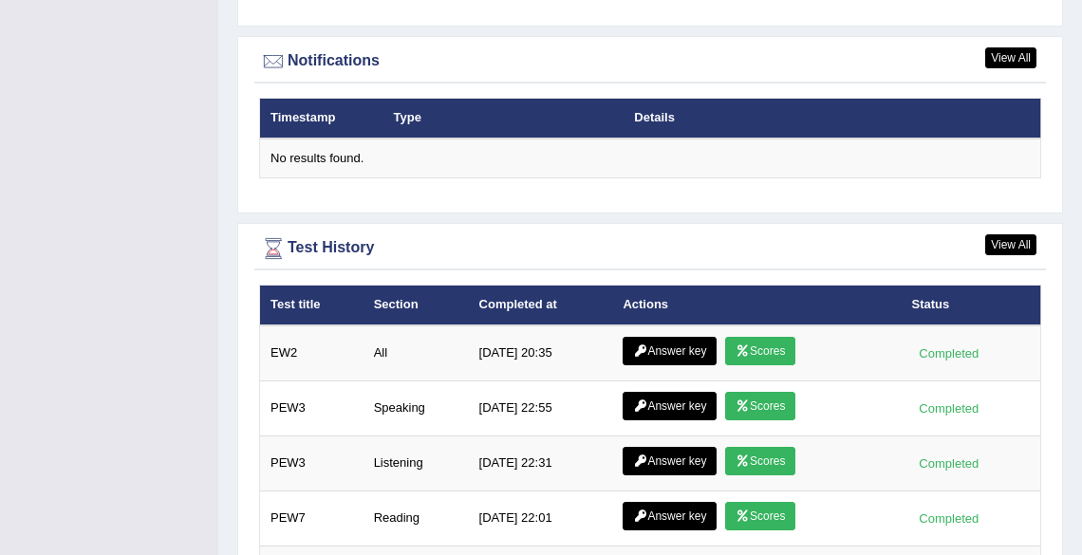
scroll to position [2354, 0]
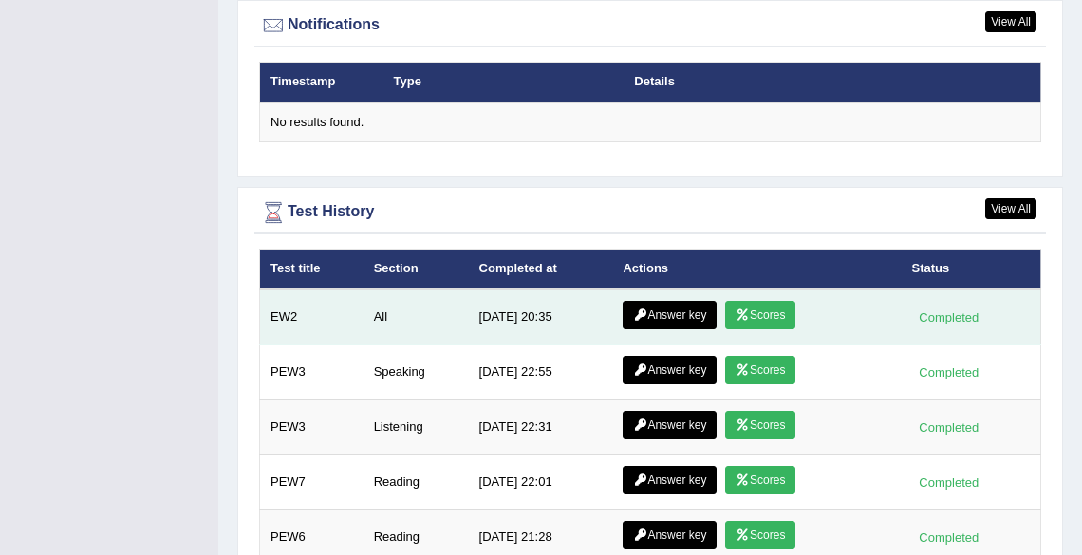
click at [654, 306] on link "Answer key" at bounding box center [670, 315] width 94 height 28
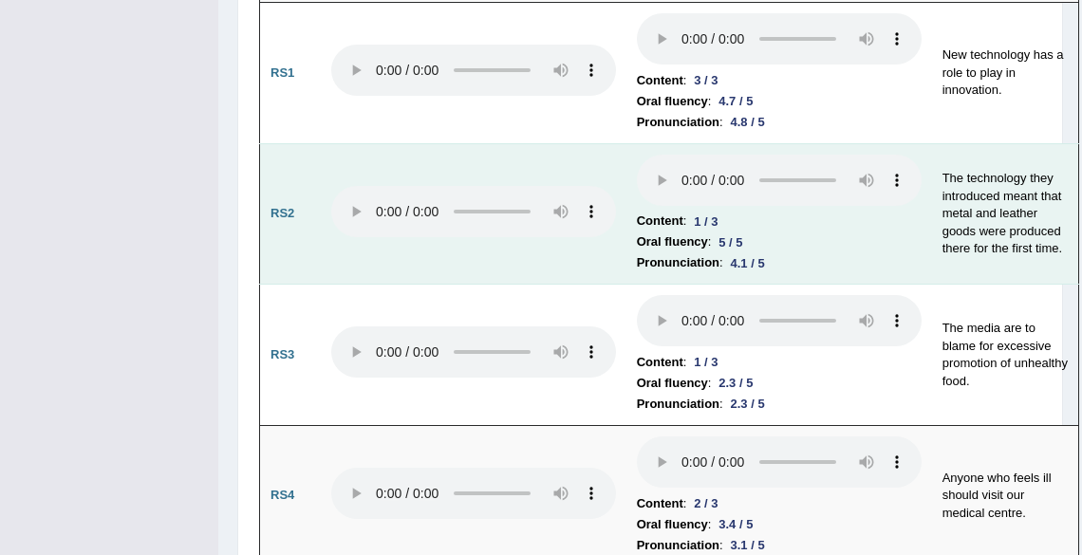
scroll to position [2354, 0]
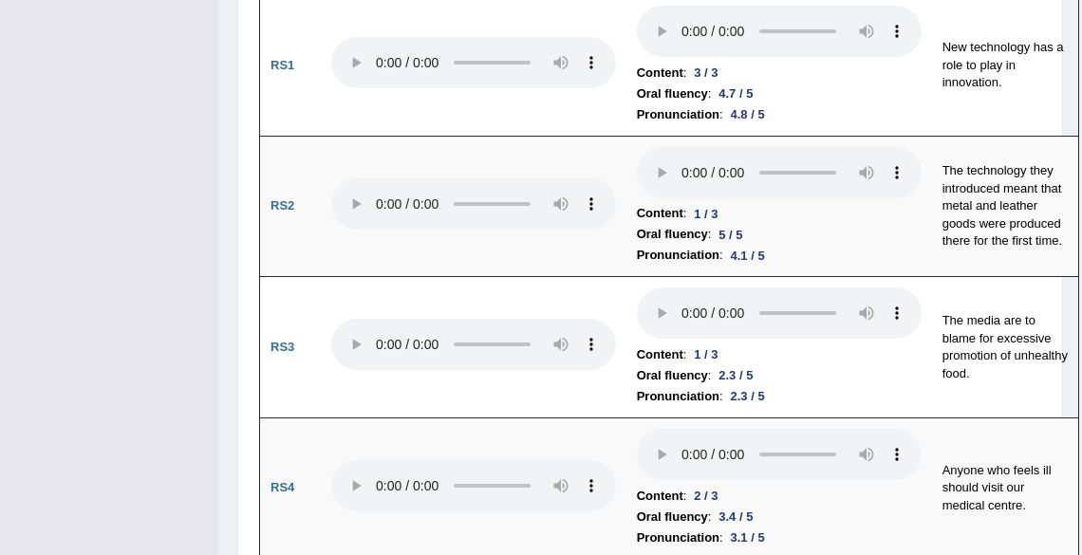
drag, startPoint x: 135, startPoint y: 355, endPoint x: 175, endPoint y: 345, distance: 41.2
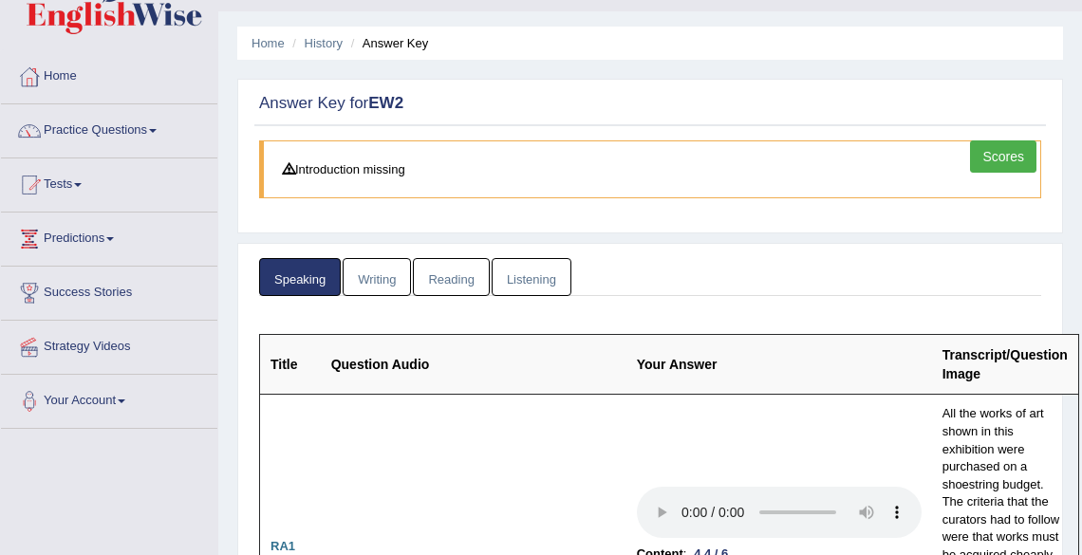
scroll to position [0, 0]
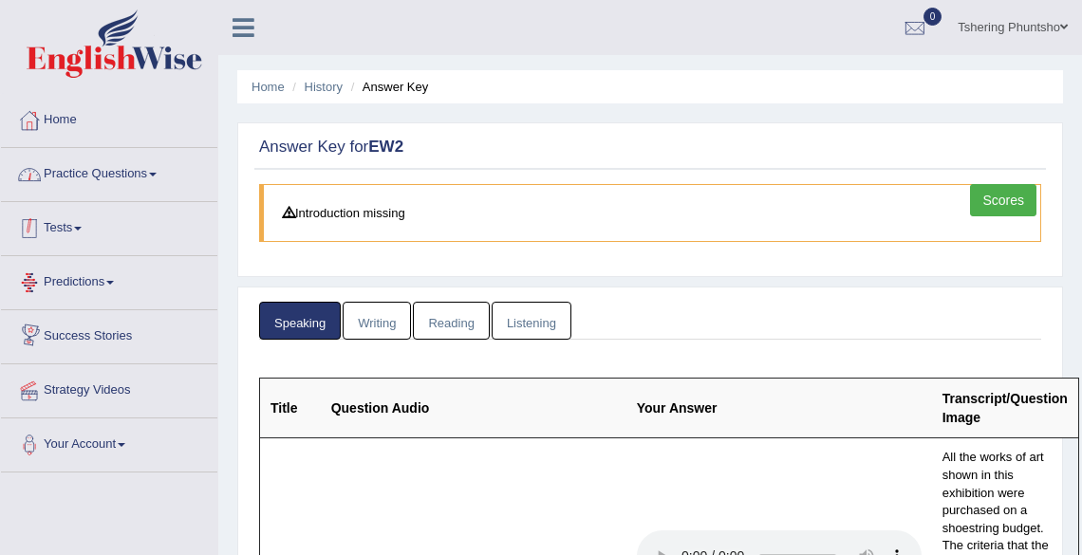
click at [139, 161] on link "Practice Questions" at bounding box center [109, 171] width 216 height 47
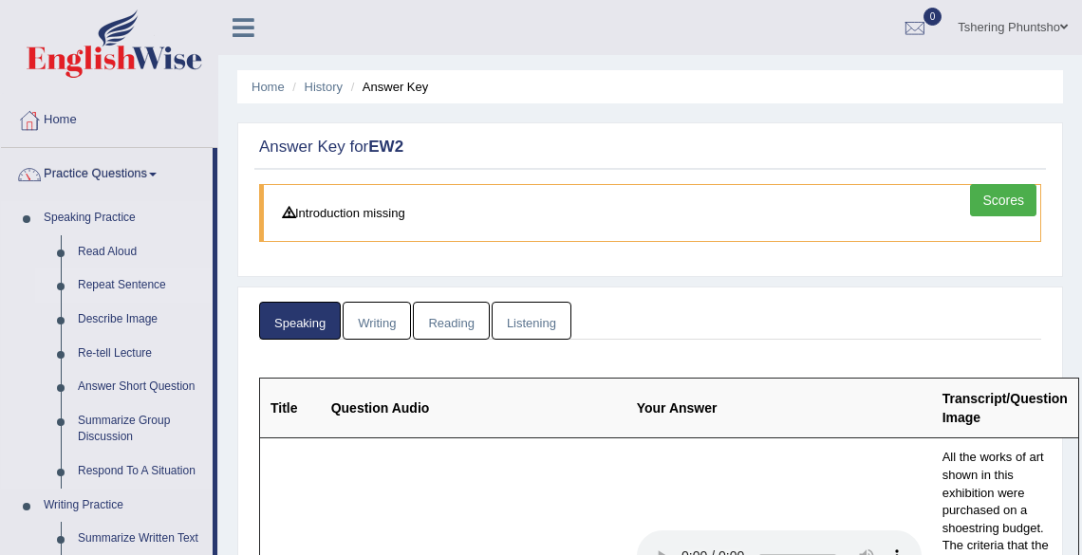
click at [118, 283] on link "Repeat Sentence" at bounding box center [140, 286] width 143 height 34
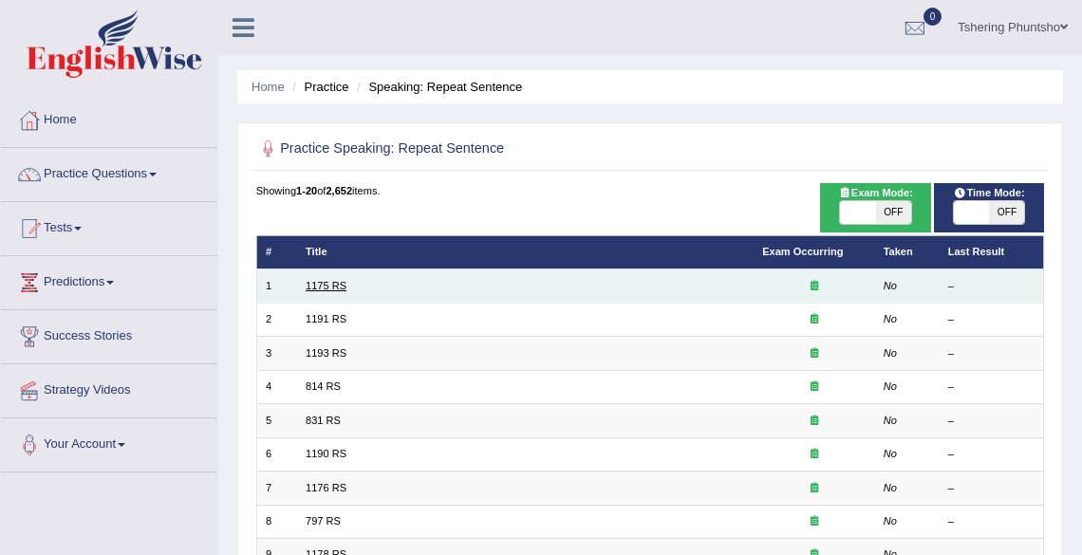
click at [326, 285] on link "1175 RS" at bounding box center [326, 285] width 41 height 11
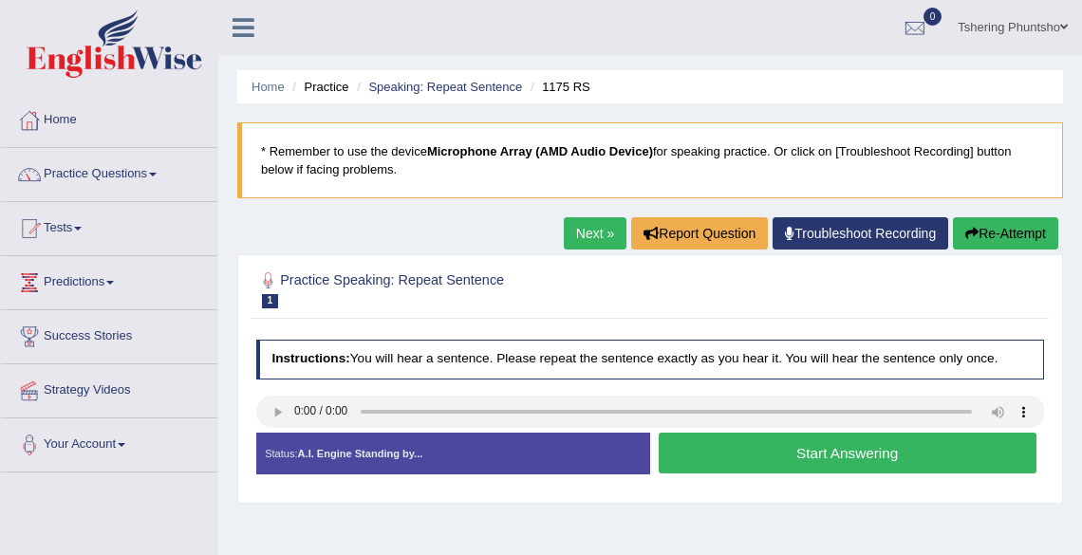
click at [797, 452] on button "Start Answering" at bounding box center [848, 453] width 378 height 41
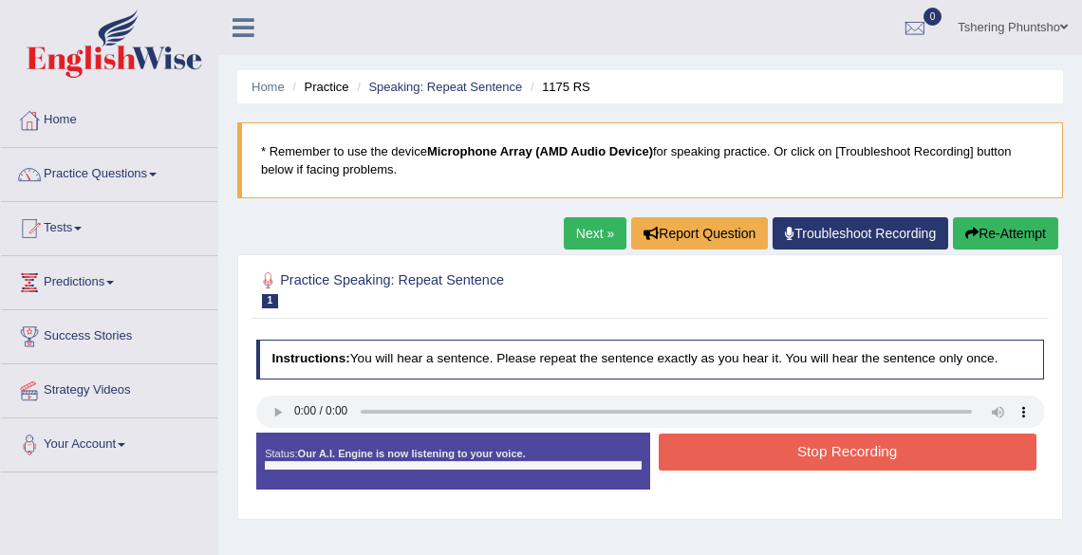
click at [797, 452] on button "Stop Recording" at bounding box center [848, 452] width 378 height 37
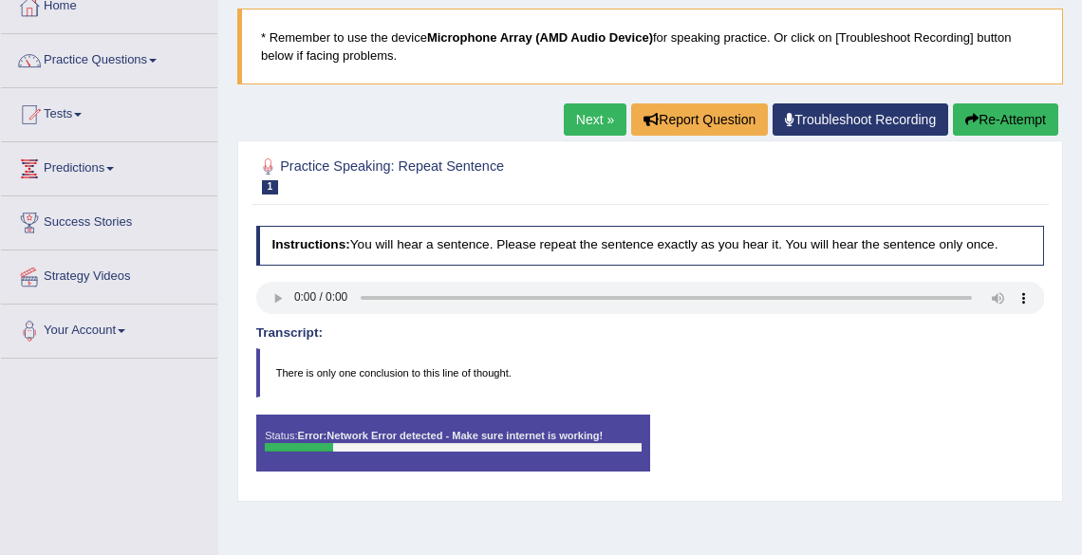
scroll to position [152, 0]
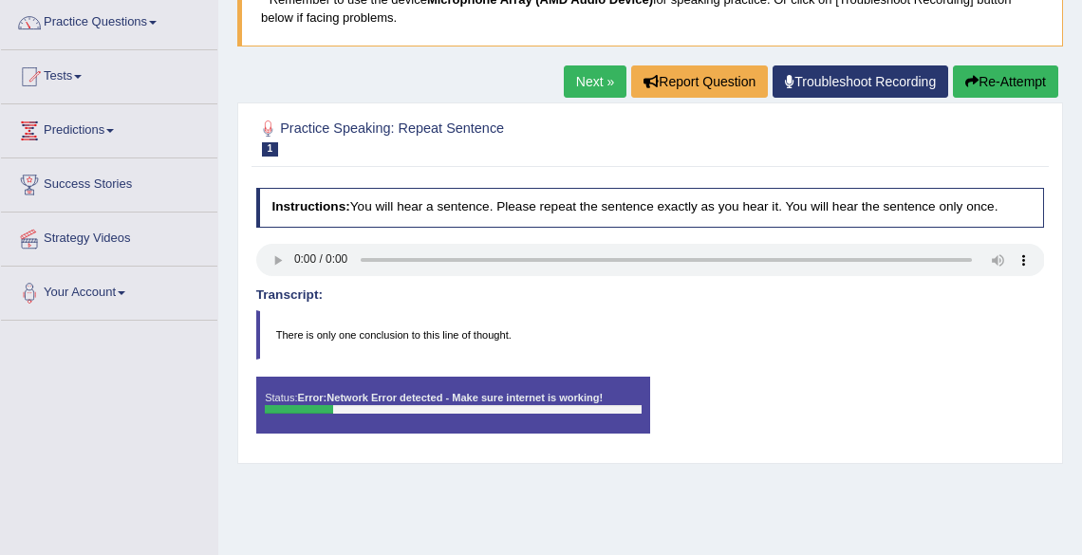
click at [382, 132] on h2 "Practice Speaking: Repeat Sentence 1 1175 RS" at bounding box center [500, 137] width 489 height 40
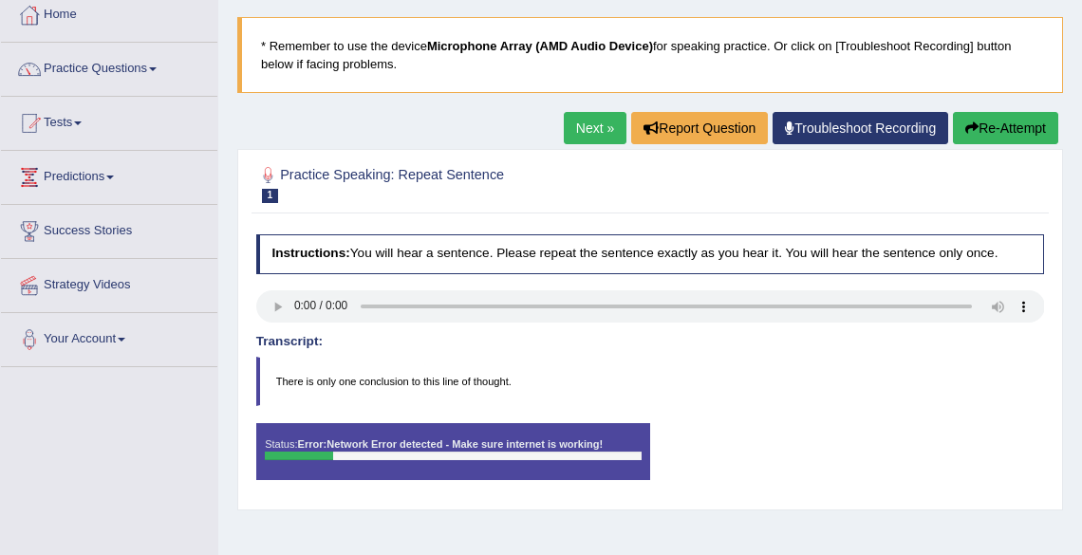
scroll to position [0, 0]
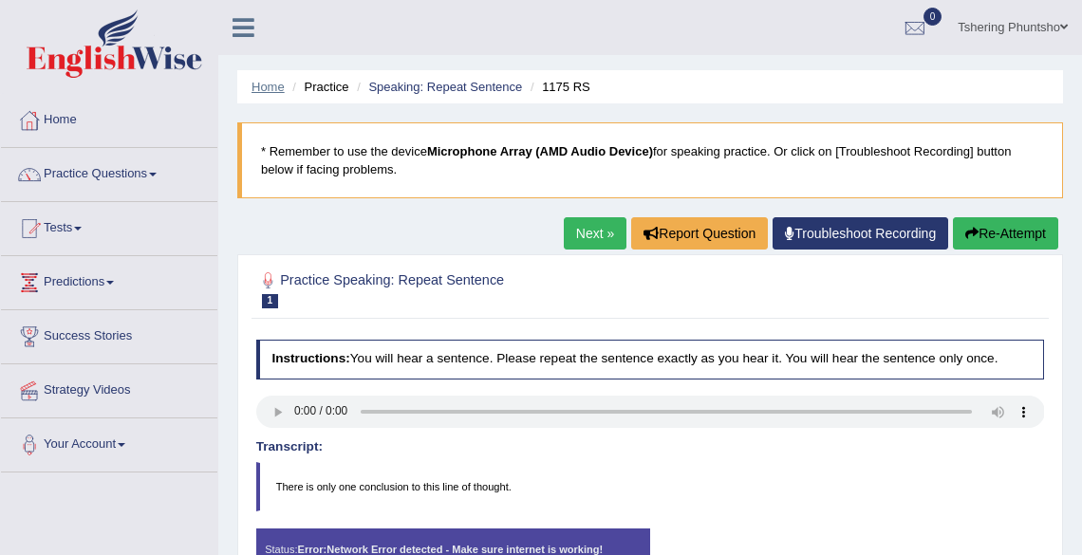
click at [269, 89] on link "Home" at bounding box center [268, 87] width 33 height 14
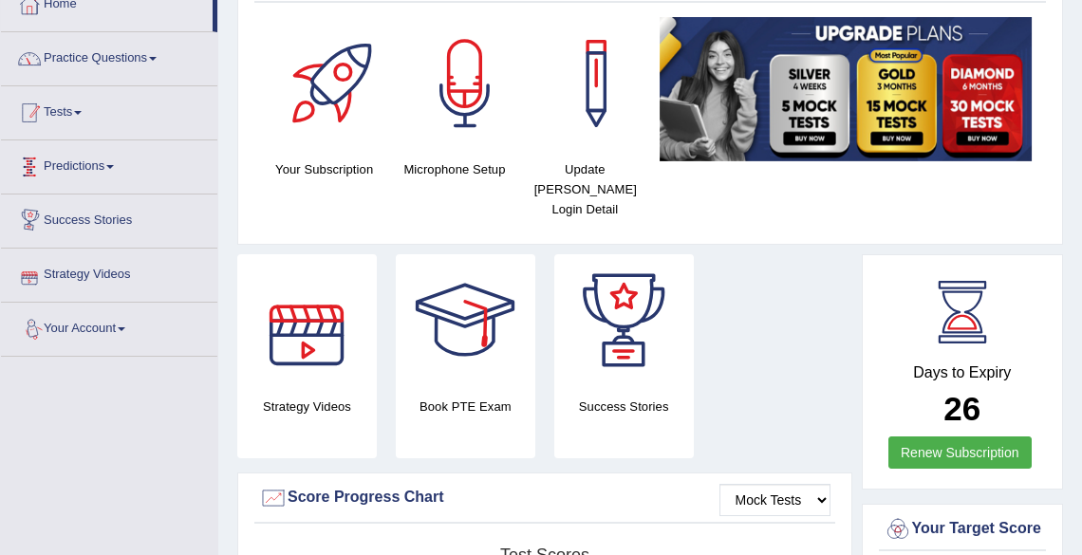
scroll to position [76, 0]
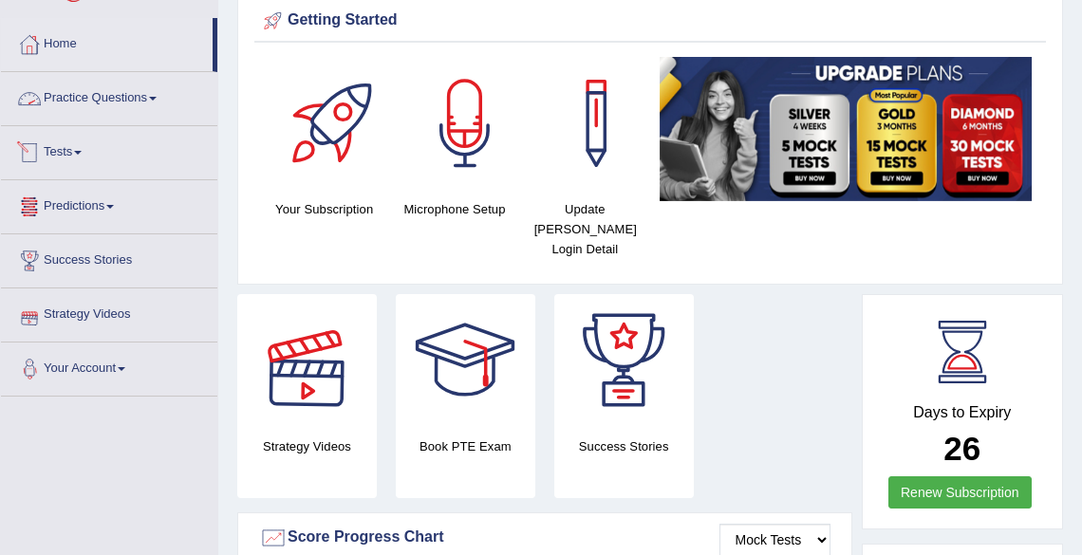
click at [97, 95] on link "Practice Questions" at bounding box center [109, 95] width 216 height 47
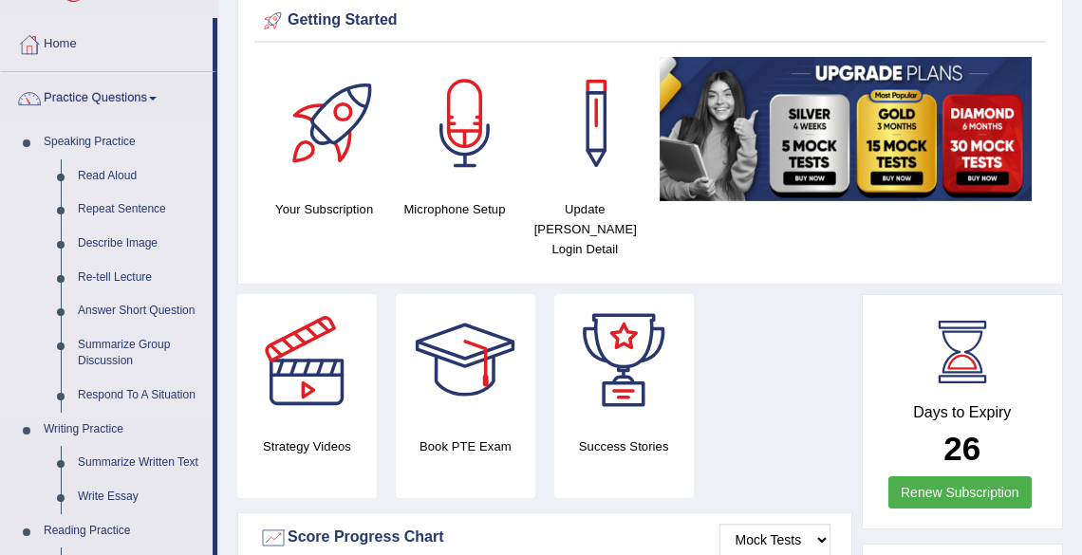
click at [91, 207] on link "Repeat Sentence" at bounding box center [140, 210] width 143 height 34
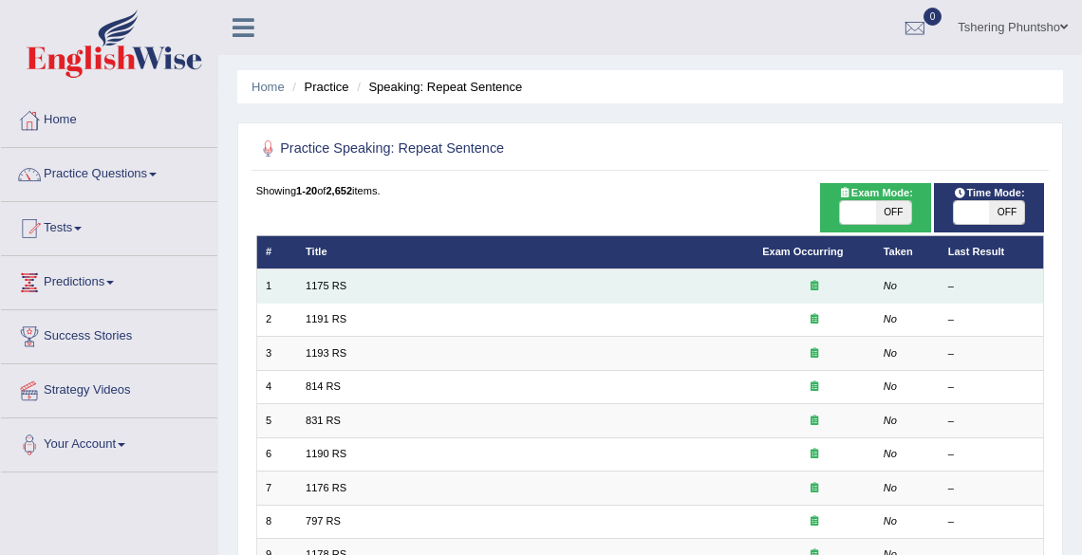
click at [505, 280] on td "1175 RS" at bounding box center [525, 286] width 457 height 33
click at [311, 280] on link "1175 RS" at bounding box center [326, 285] width 41 height 11
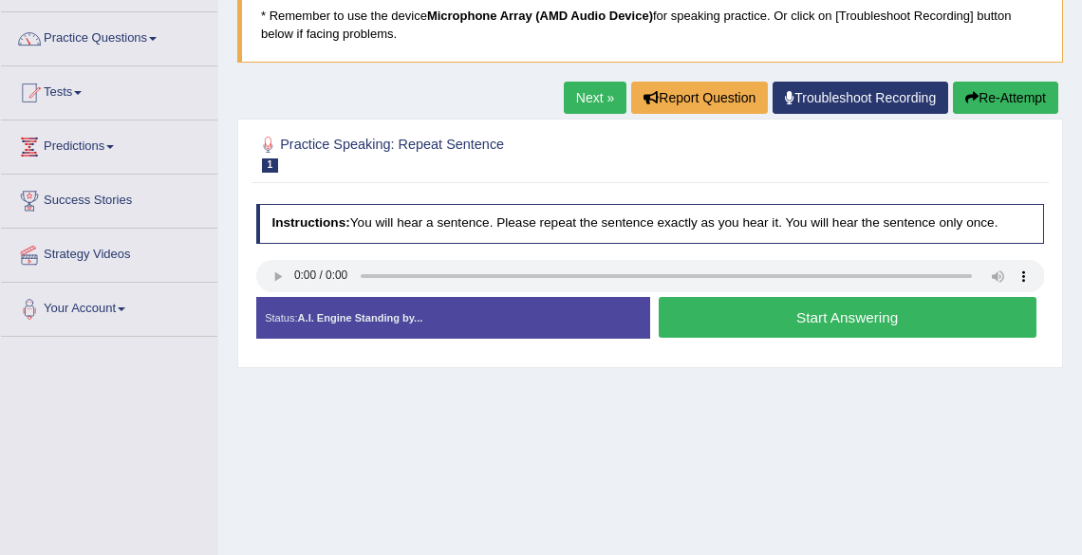
scroll to position [152, 0]
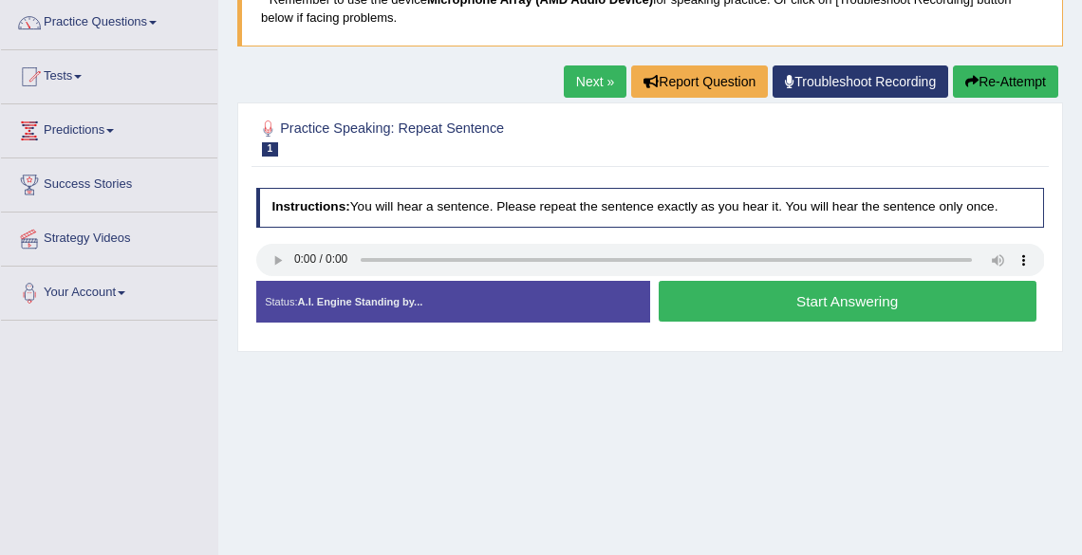
click at [731, 303] on button "Start Answering" at bounding box center [848, 301] width 378 height 41
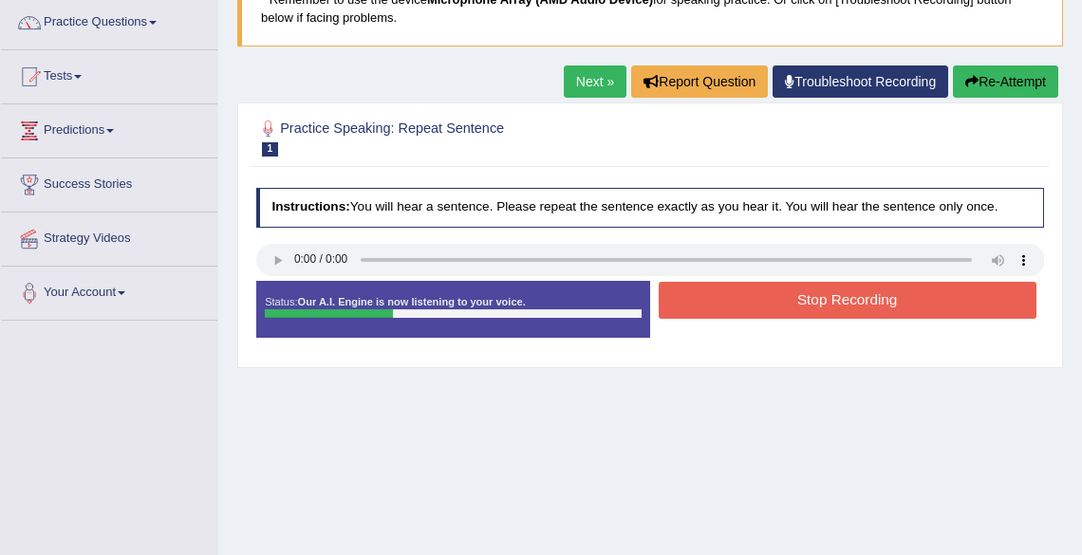
click at [735, 304] on button "Stop Recording" at bounding box center [848, 300] width 378 height 37
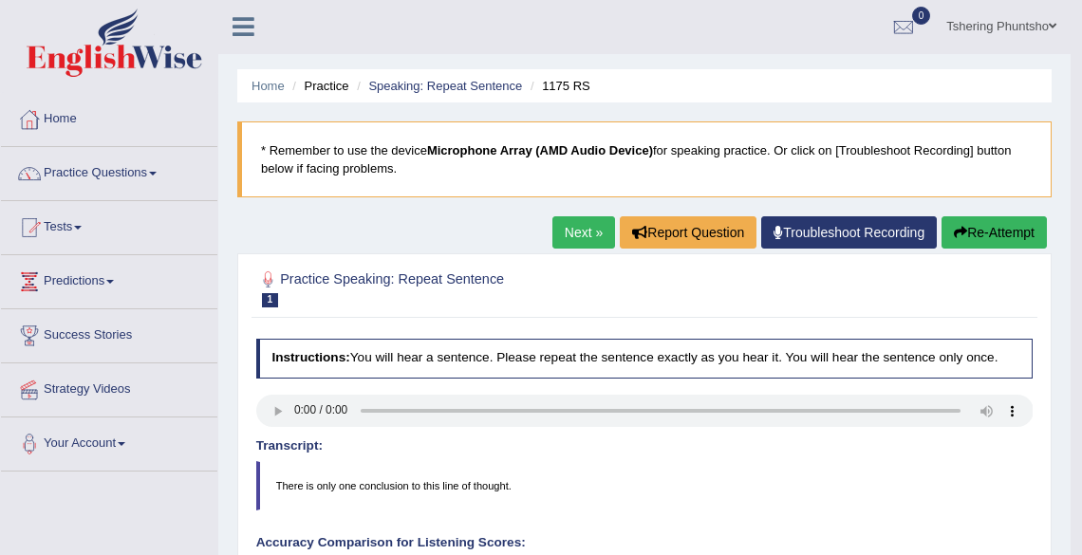
scroll to position [0, 0]
click at [270, 80] on link "Home" at bounding box center [268, 87] width 33 height 14
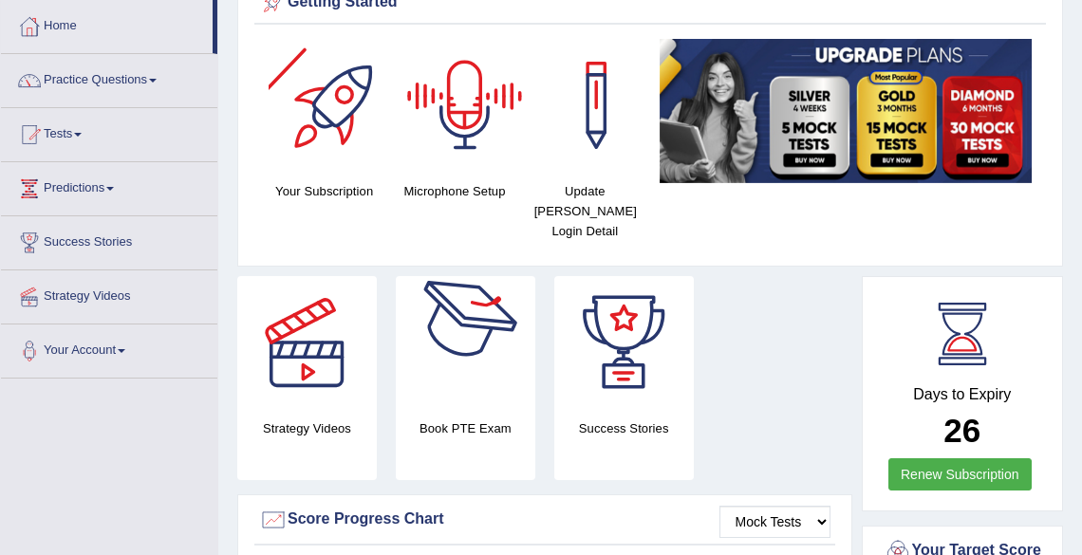
scroll to position [76, 0]
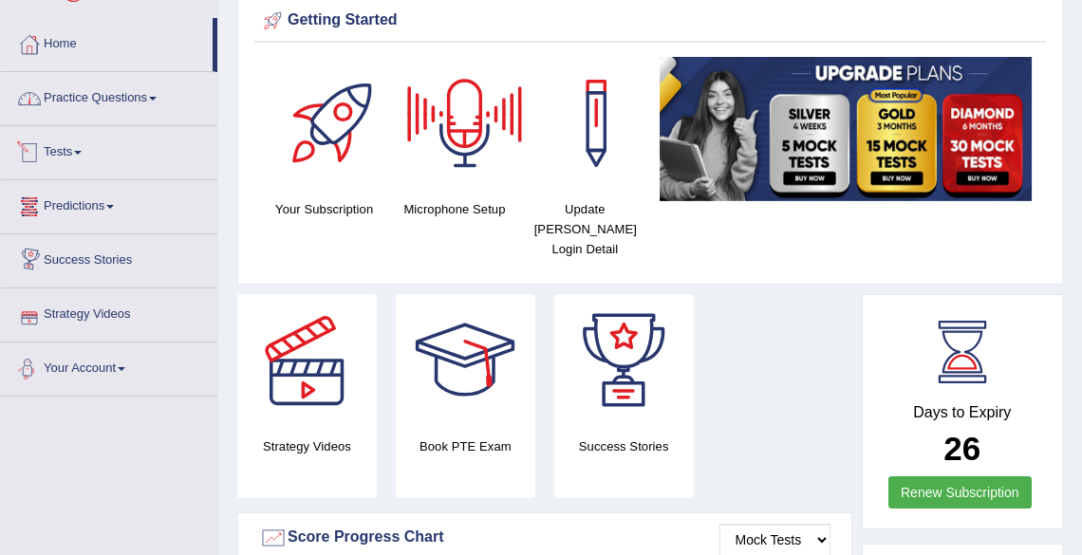
click at [95, 98] on link "Practice Questions" at bounding box center [109, 95] width 216 height 47
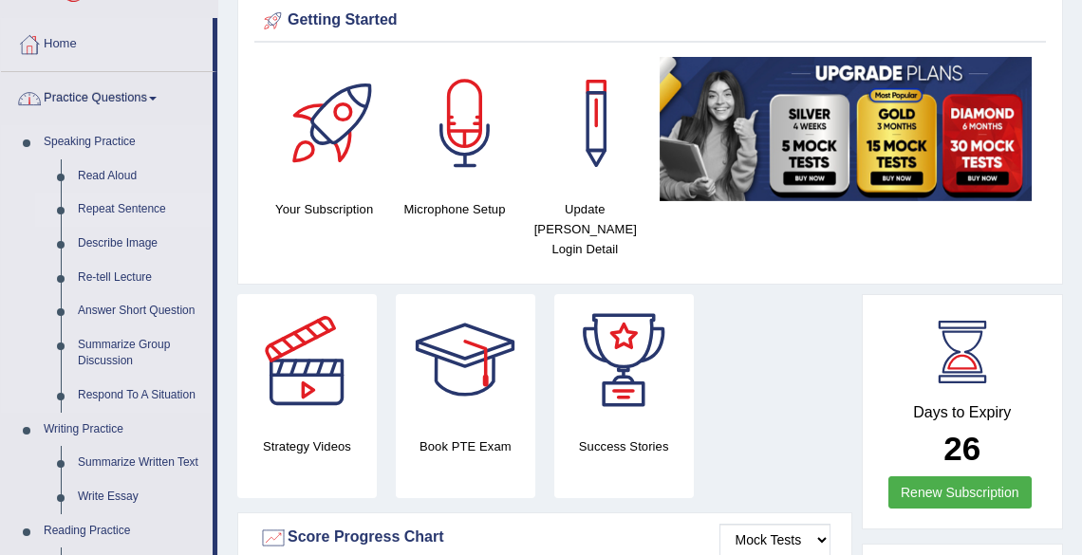
click at [76, 209] on link "Repeat Sentence" at bounding box center [140, 210] width 143 height 34
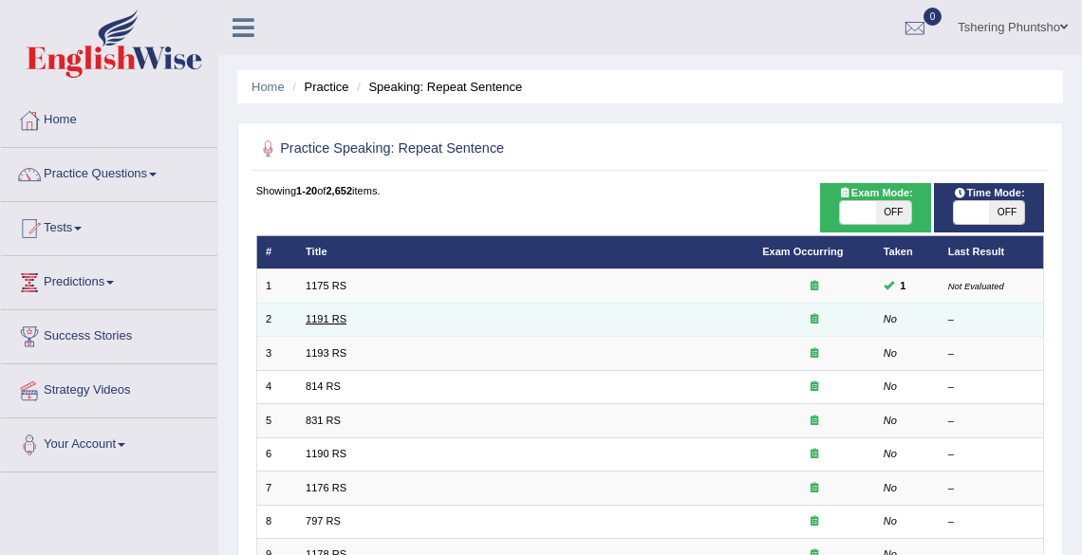
click at [316, 321] on link "1191 RS" at bounding box center [326, 318] width 41 height 11
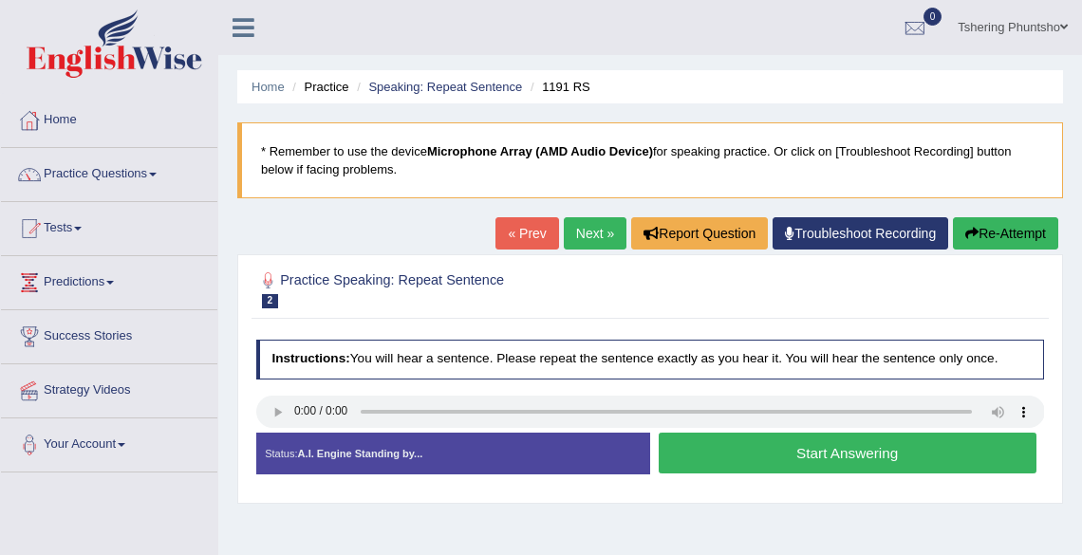
click at [736, 449] on button "Start Answering" at bounding box center [848, 453] width 378 height 41
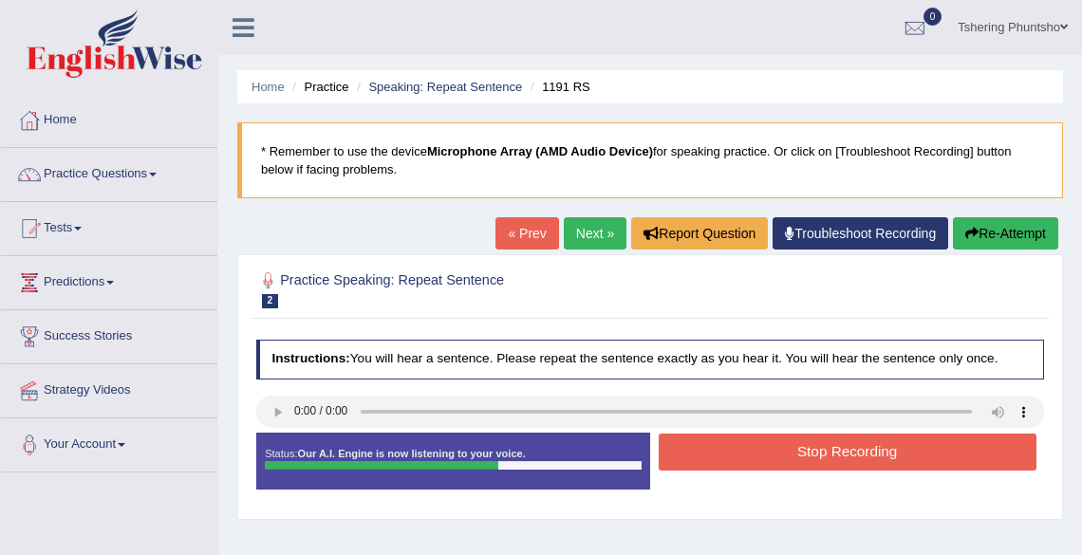
click at [737, 450] on button "Stop Recording" at bounding box center [848, 452] width 378 height 37
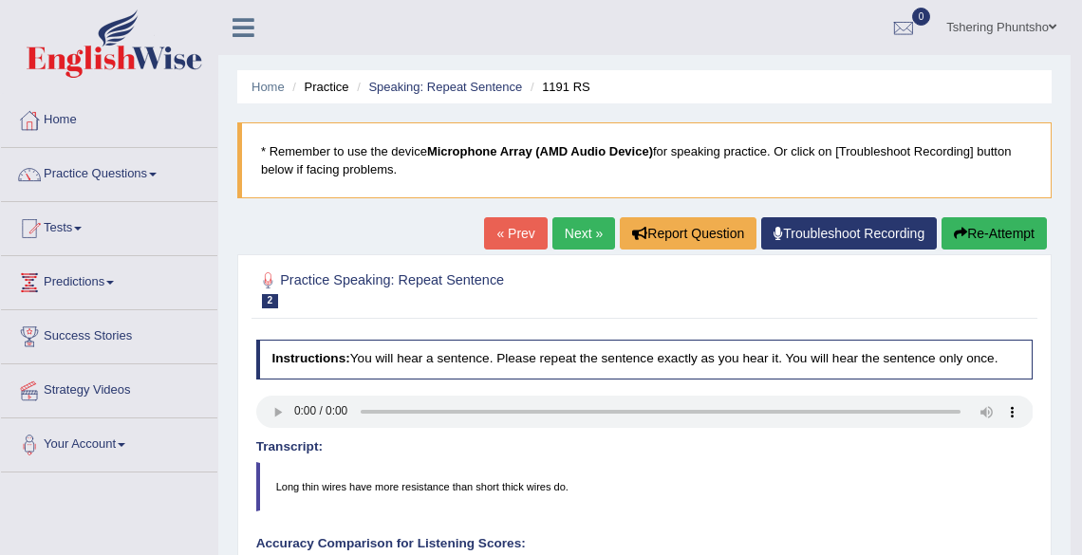
click at [315, 87] on li "Practice" at bounding box center [318, 87] width 61 height 18
click at [431, 82] on link "Speaking: Repeat Sentence" at bounding box center [445, 87] width 154 height 14
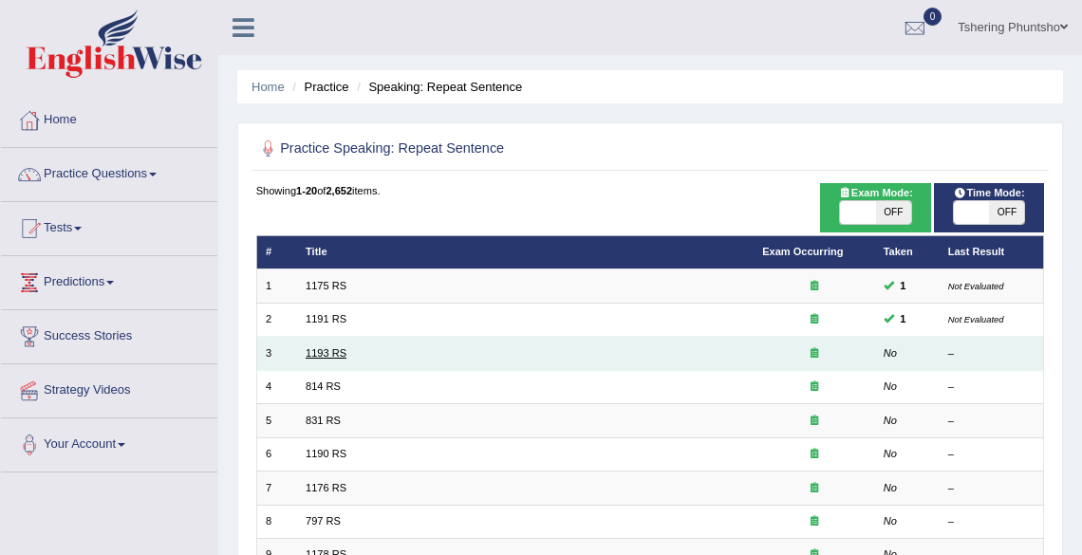
click at [323, 351] on link "1193 RS" at bounding box center [326, 352] width 41 height 11
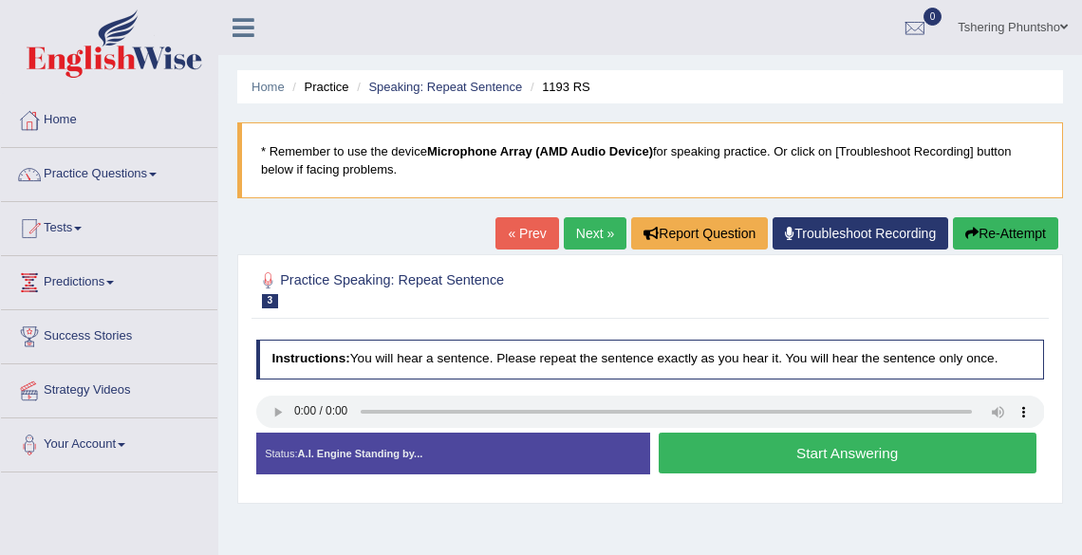
click at [912, 92] on ul "Home Practice Speaking: Repeat Sentence 1193 RS" at bounding box center [650, 86] width 826 height 33
click at [988, 30] on link "Tshering Phuntsho" at bounding box center [1012, 24] width 139 height 49
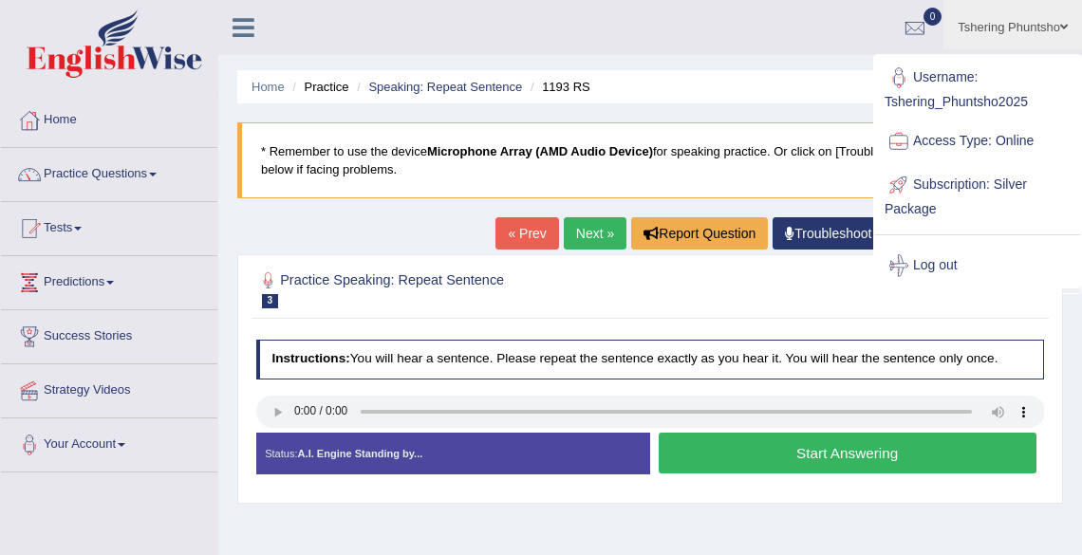
click at [794, 75] on ul "Home Practice Speaking: Repeat Sentence 1193 RS" at bounding box center [650, 86] width 826 height 33
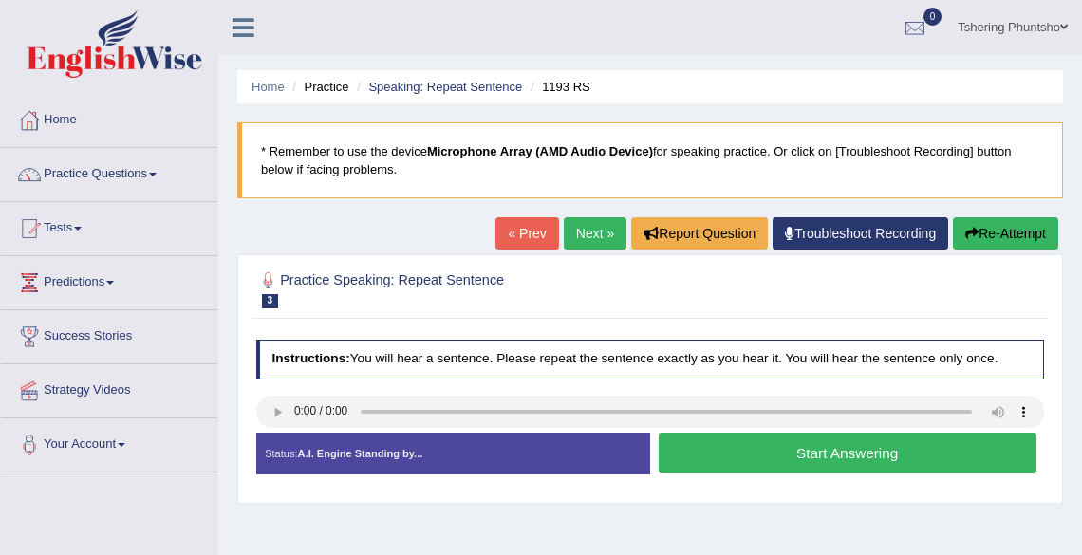
click at [407, 108] on div "Home Practice Speaking: Repeat Sentence 1193 RS * Remember to use the device Mi…" at bounding box center [650, 474] width 864 height 949
click at [573, 235] on link "Next »" at bounding box center [595, 233] width 63 height 32
click at [728, 450] on button "Start Answering" at bounding box center [848, 453] width 378 height 41
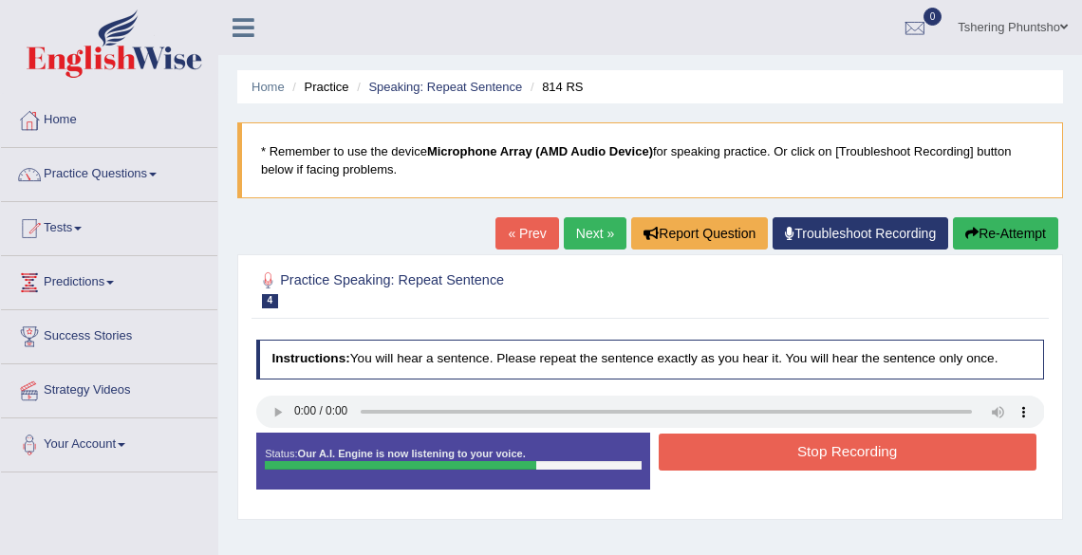
click at [704, 449] on button "Stop Recording" at bounding box center [848, 452] width 378 height 37
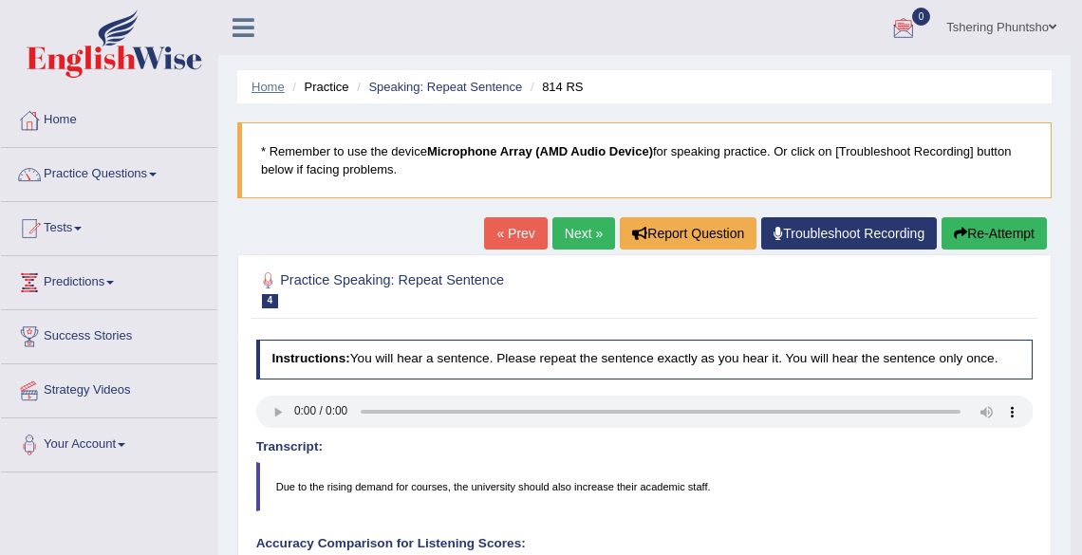
click at [269, 87] on link "Home" at bounding box center [268, 87] width 33 height 14
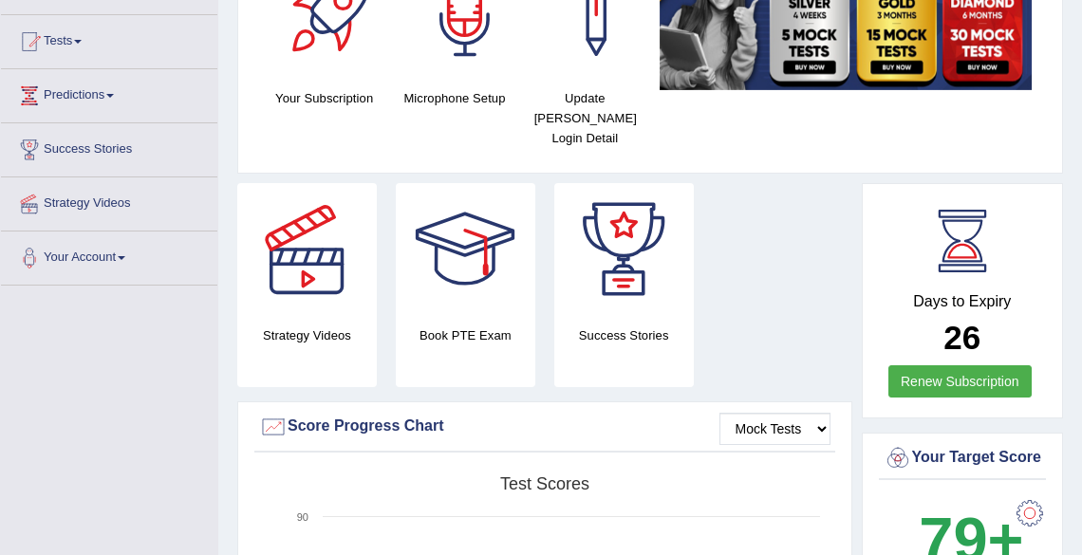
scroll to position [182, 0]
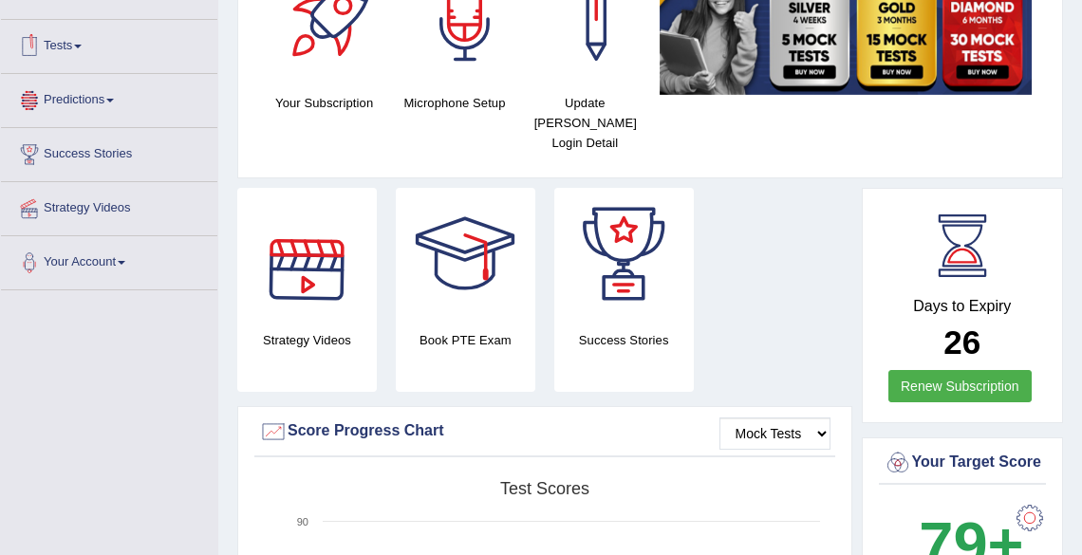
click at [84, 49] on link "Tests" at bounding box center [109, 43] width 216 height 47
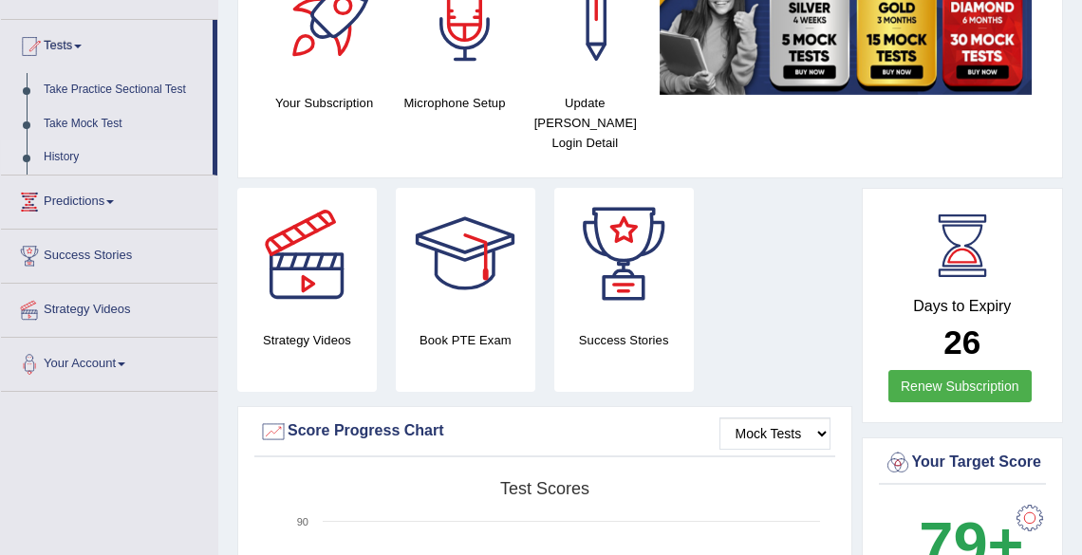
click at [53, 158] on link "History" at bounding box center [123, 157] width 177 height 34
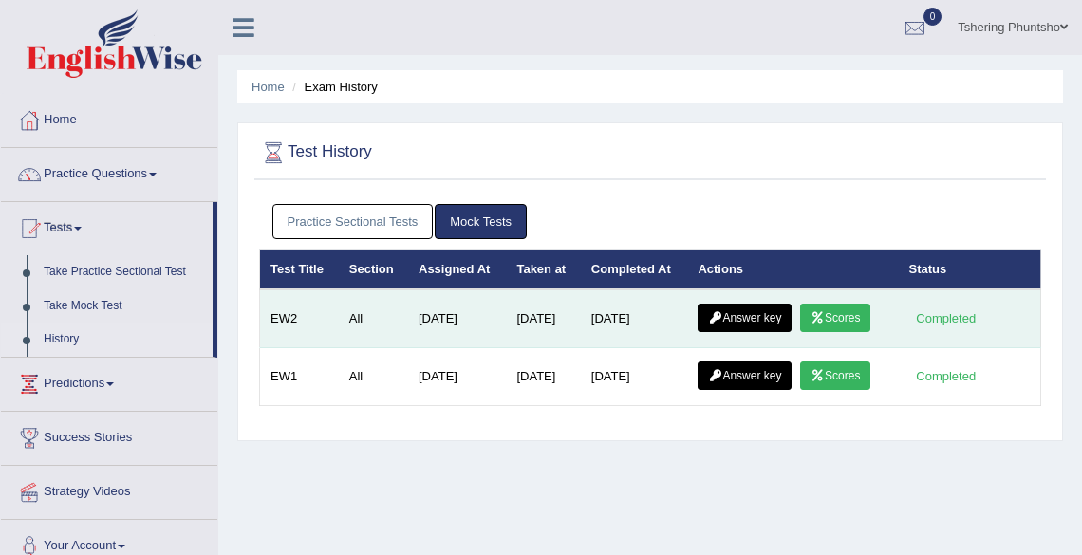
click at [742, 321] on link "Answer key" at bounding box center [745, 318] width 94 height 28
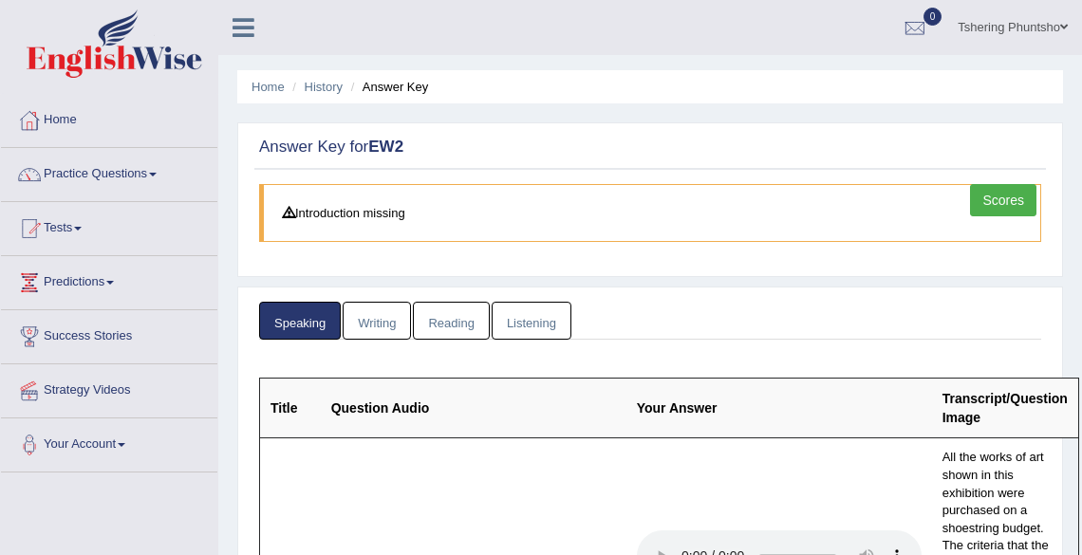
click at [439, 327] on link "Reading" at bounding box center [451, 321] width 76 height 39
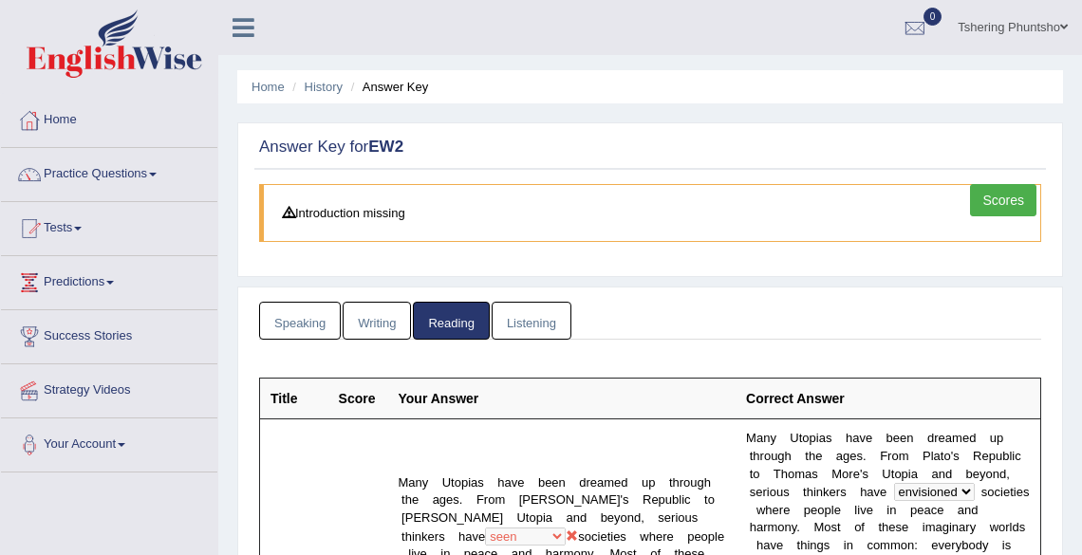
click at [385, 321] on link "Writing" at bounding box center [377, 321] width 68 height 39
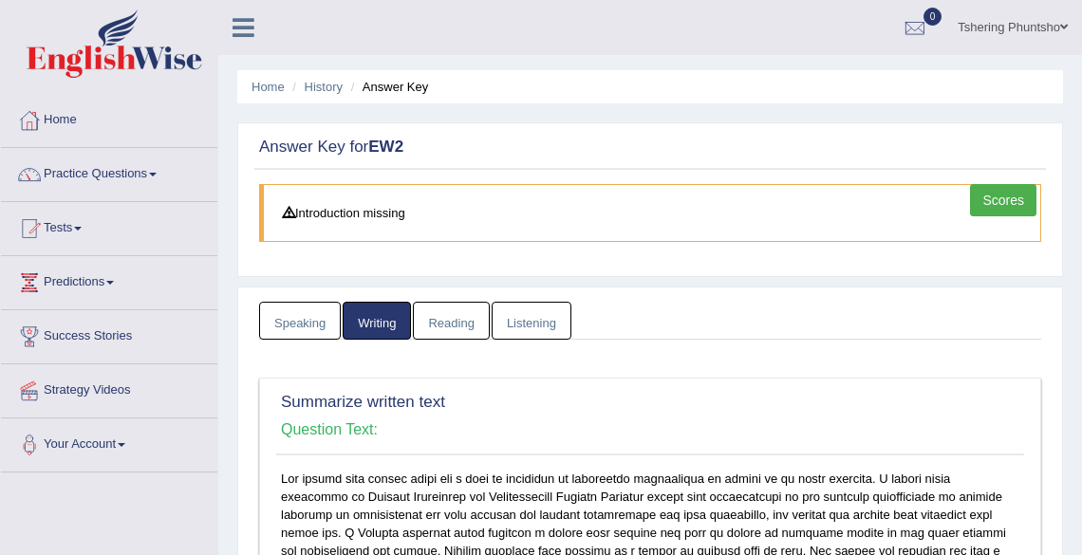
click at [461, 325] on link "Reading" at bounding box center [451, 321] width 76 height 39
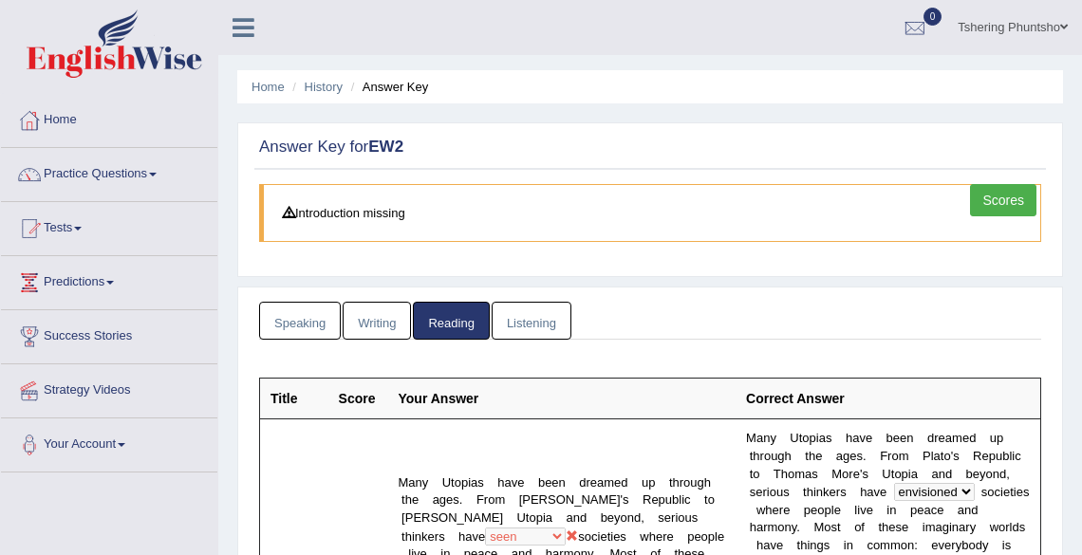
click at [545, 317] on link "Listening" at bounding box center [532, 321] width 80 height 39
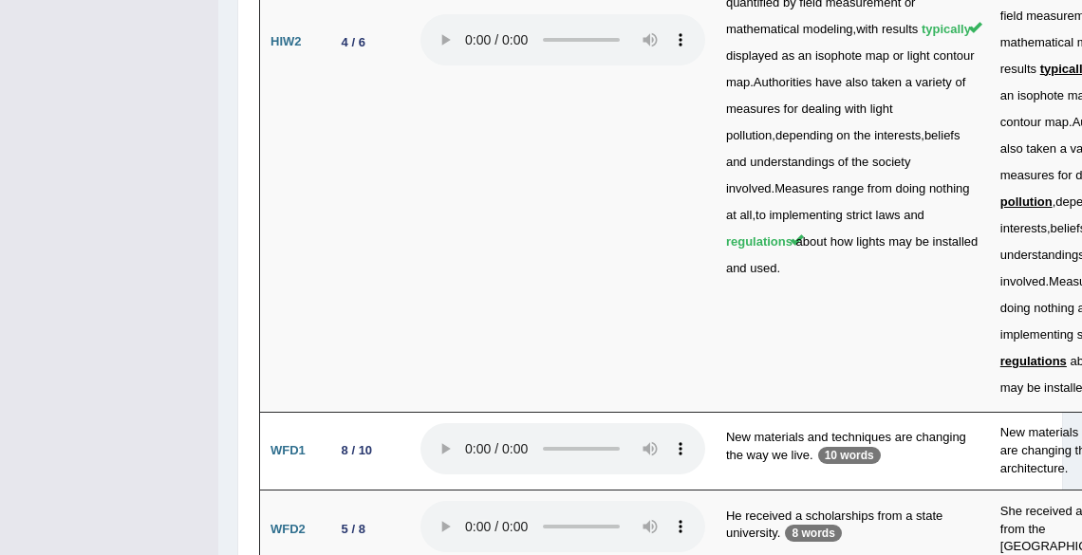
scroll to position [5752, 0]
